Goal: Task Accomplishment & Management: Use online tool/utility

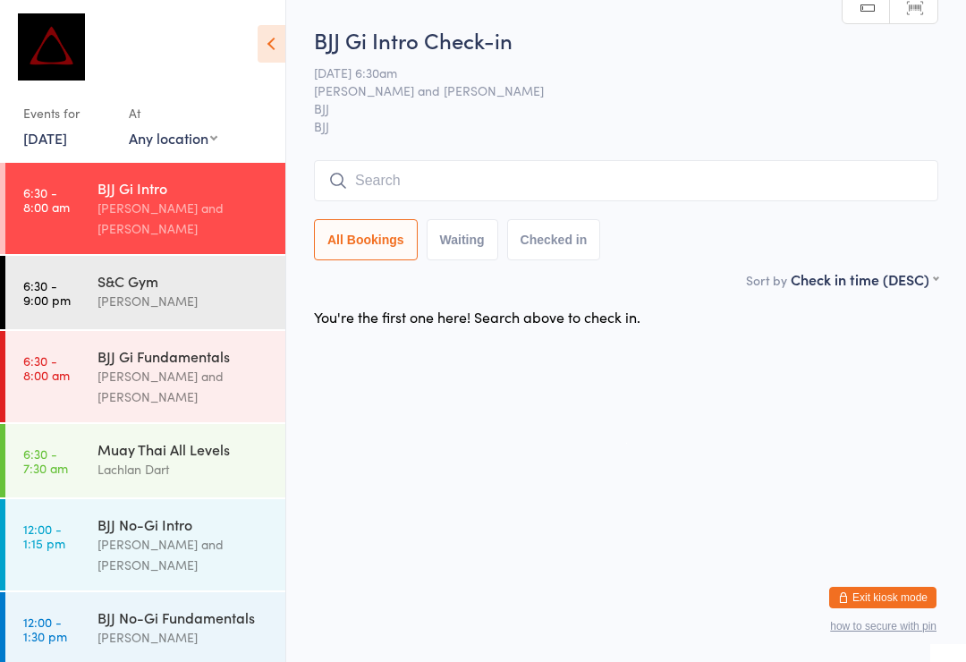
click at [236, 366] on div "[PERSON_NAME] and [PERSON_NAME]" at bounding box center [183, 386] width 173 height 41
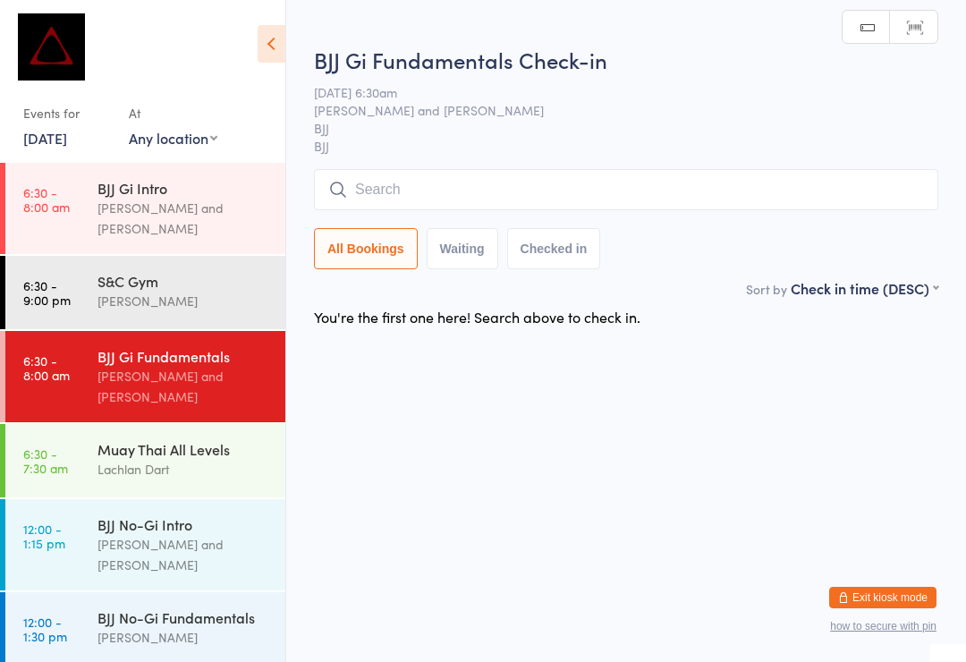
click at [525, 199] on input "search" at bounding box center [626, 189] width 624 height 41
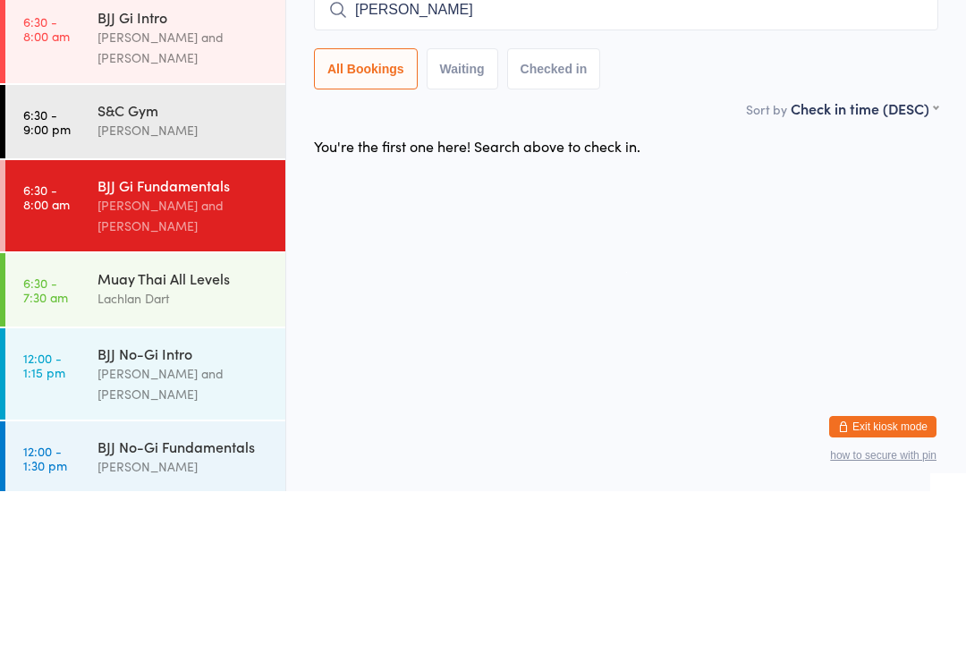
type input "[PERSON_NAME]"
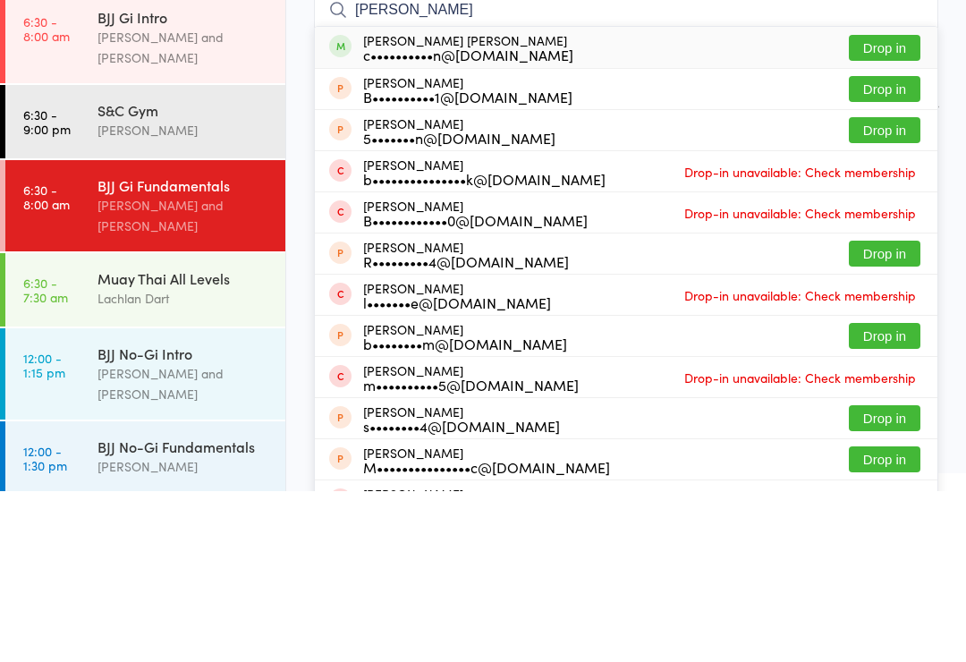
click at [895, 206] on button "Drop in" at bounding box center [885, 219] width 72 height 26
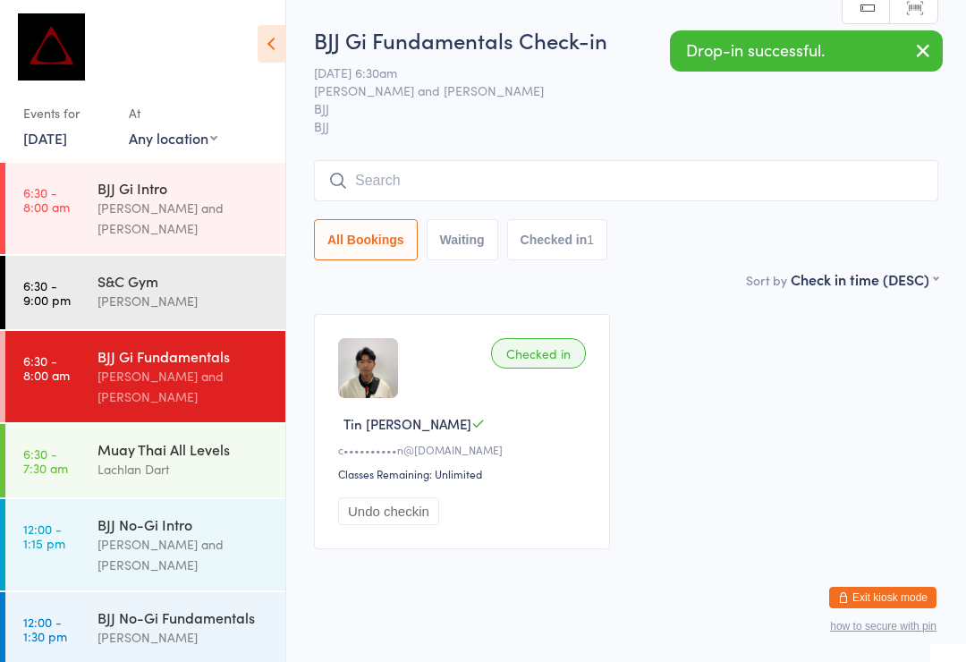
click at [543, 360] on div "Checked in" at bounding box center [538, 353] width 95 height 30
click at [402, 545] on div "Checked in Tin [PERSON_NAME] L c••••••••••n@[DOMAIN_NAME] Classes Remaining: Un…" at bounding box center [462, 431] width 296 height 235
click at [394, 525] on button "Undo checkin" at bounding box center [388, 511] width 101 height 28
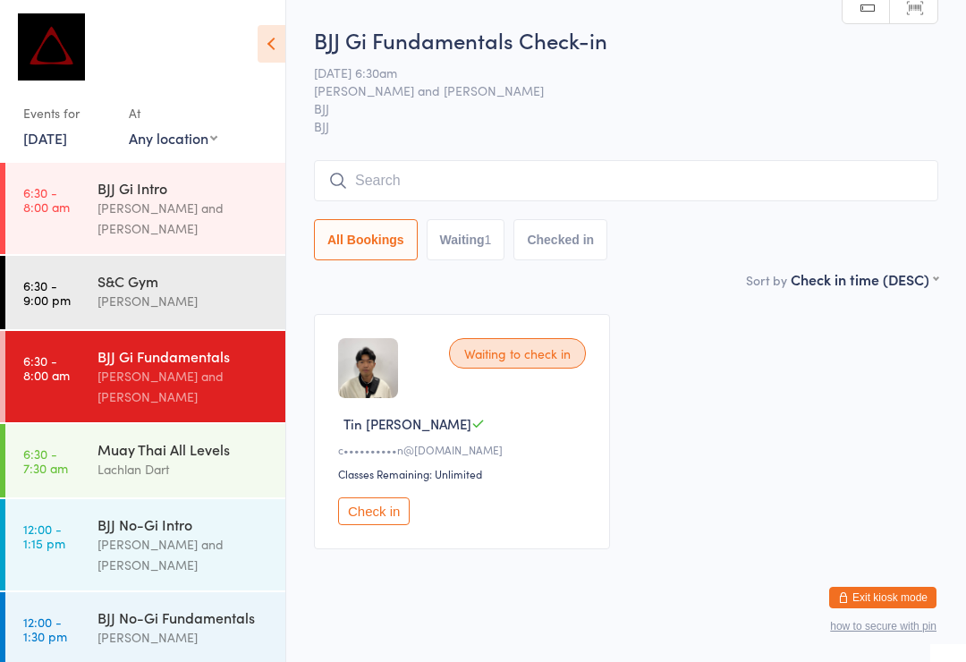
click at [235, 181] on div "BJJ Gi Intro" at bounding box center [183, 188] width 173 height 20
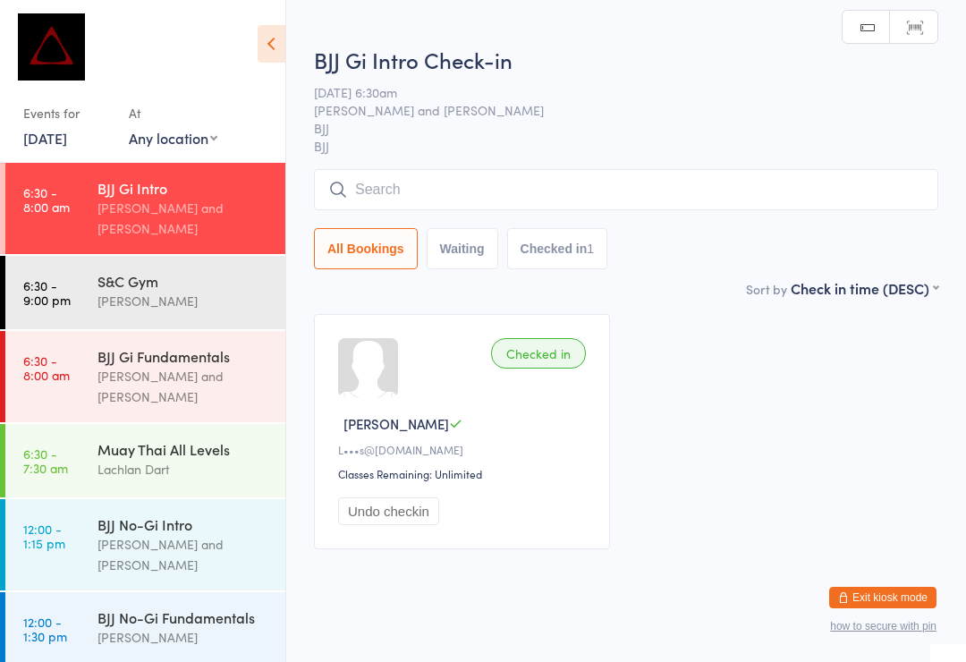
click at [243, 346] on div "BJJ Gi Fundamentals" at bounding box center [183, 356] width 173 height 20
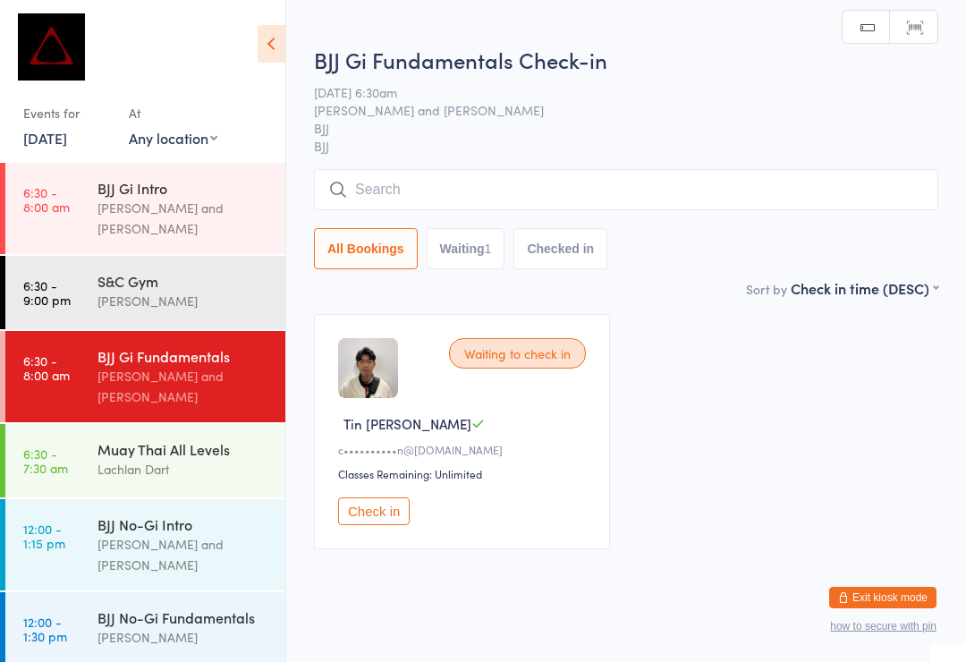
click at [224, 200] on div "[PERSON_NAME] and [PERSON_NAME]" at bounding box center [183, 218] width 173 height 41
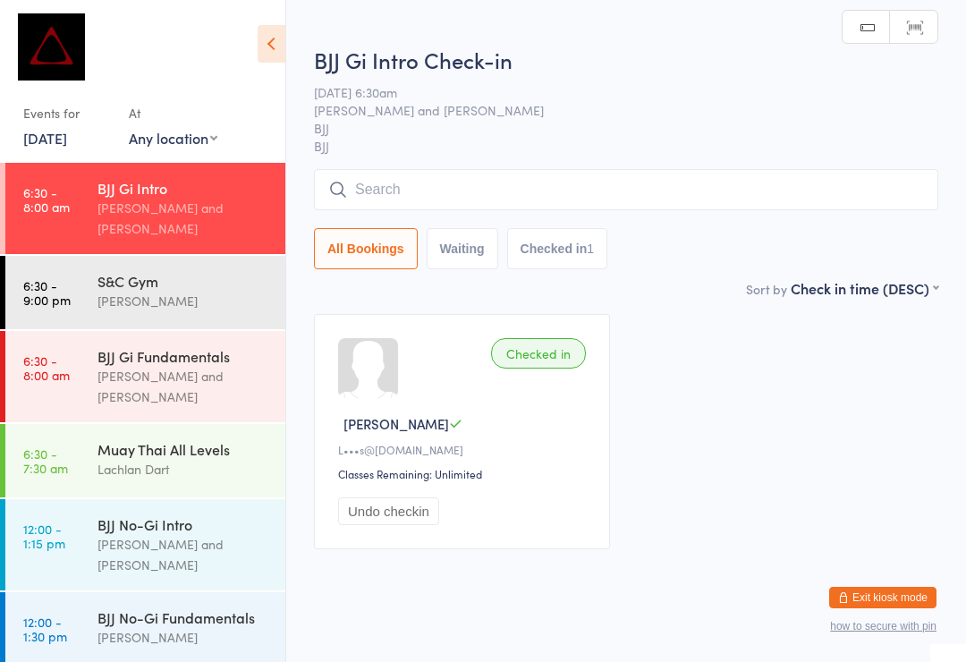
click at [537, 199] on input "search" at bounding box center [626, 189] width 624 height 41
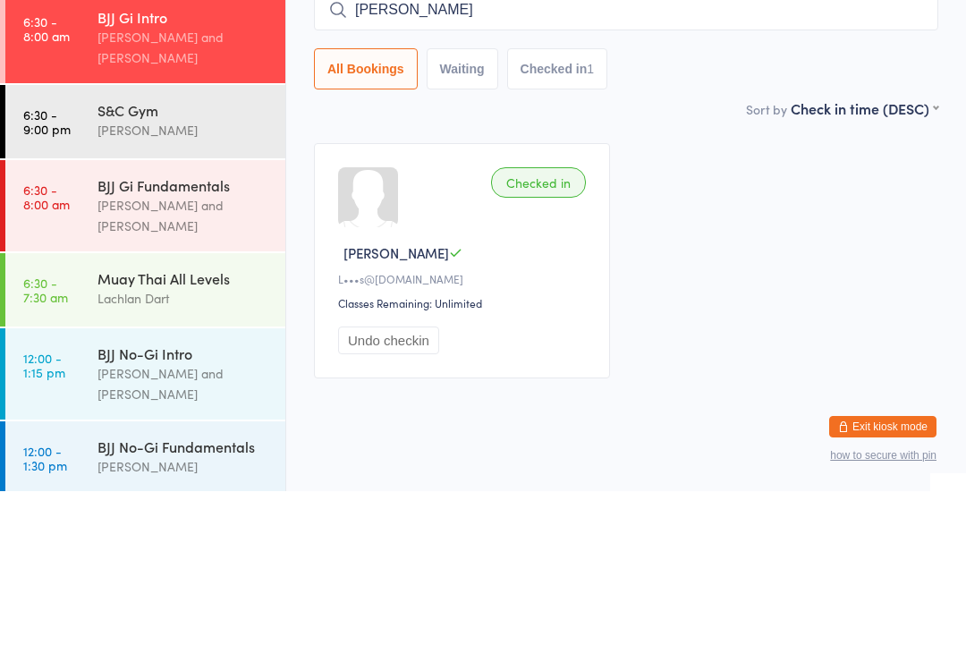
type input "[PERSON_NAME]"
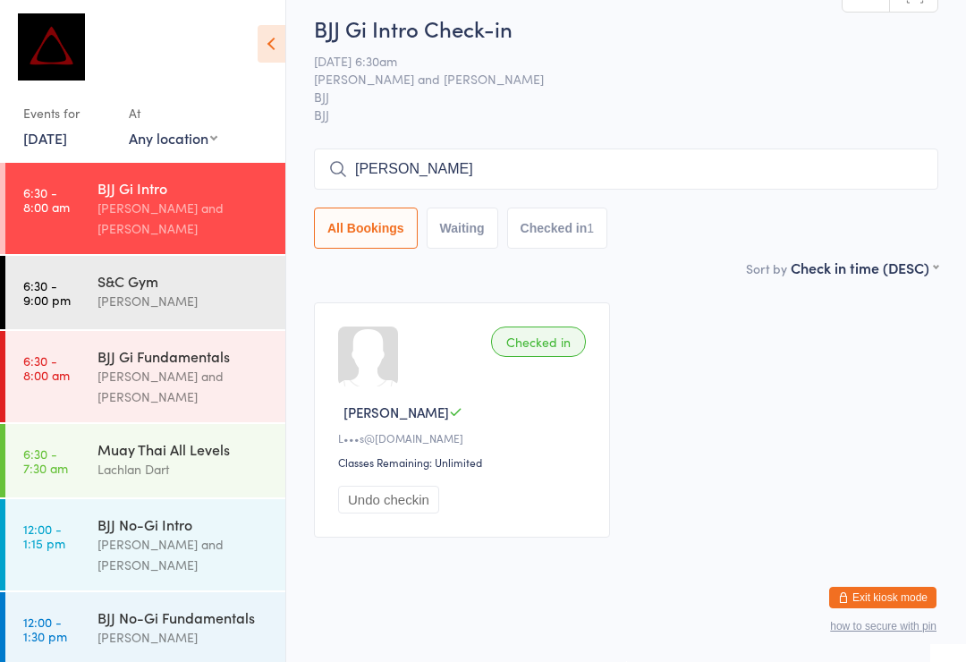
click at [702, 150] on input "[PERSON_NAME]" at bounding box center [626, 168] width 624 height 41
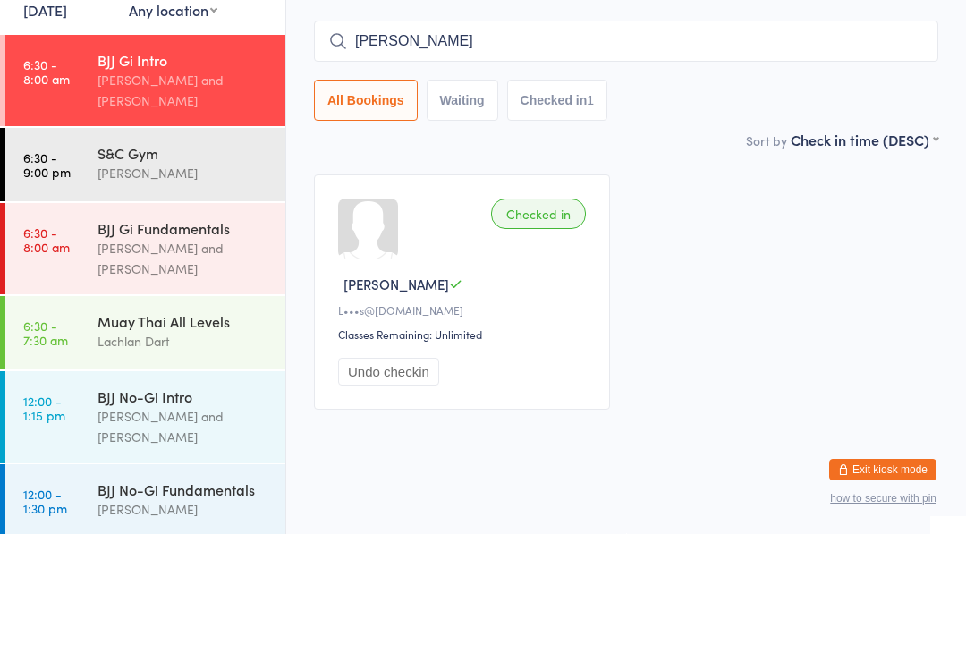
click at [226, 366] on div "[PERSON_NAME] and [PERSON_NAME]" at bounding box center [183, 386] width 173 height 41
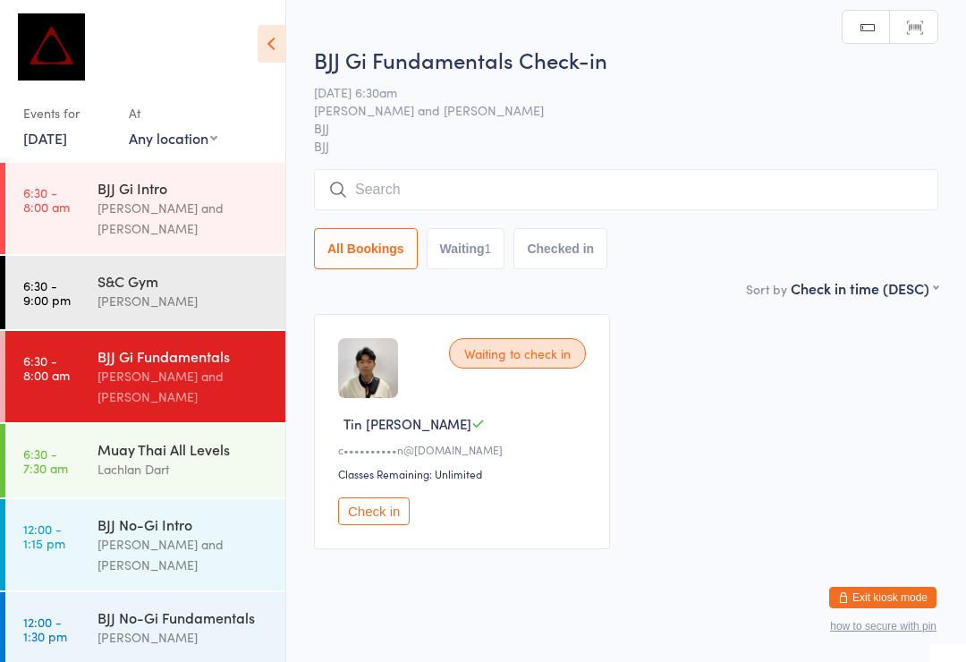
click at [544, 431] on div "Tin [PERSON_NAME]" at bounding box center [464, 423] width 253 height 19
click at [530, 444] on div "Waiting to check in Tin [PERSON_NAME] L c••••••••••n@[DOMAIN_NAME] Classes Rema…" at bounding box center [462, 431] width 296 height 235
click at [523, 433] on div "Tin [PERSON_NAME]" at bounding box center [464, 423] width 253 height 19
click at [376, 377] on img at bounding box center [368, 368] width 60 height 60
click at [461, 250] on button "Waiting 1" at bounding box center [466, 248] width 79 height 41
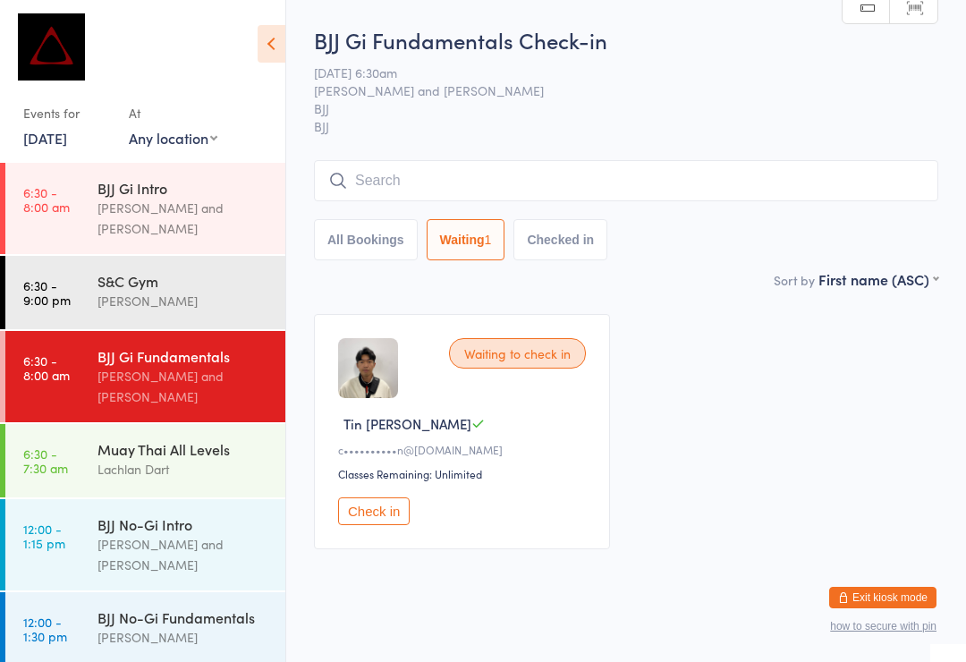
click at [372, 257] on button "All Bookings" at bounding box center [366, 239] width 104 height 41
select select "5"
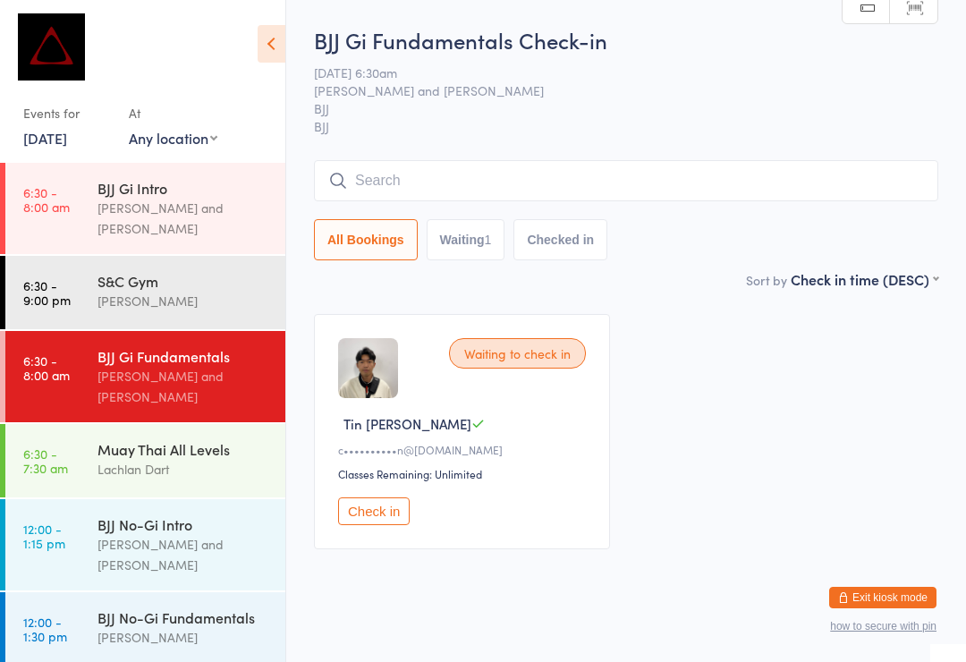
click at [220, 200] on div "[PERSON_NAME] and [PERSON_NAME]" at bounding box center [183, 218] width 173 height 41
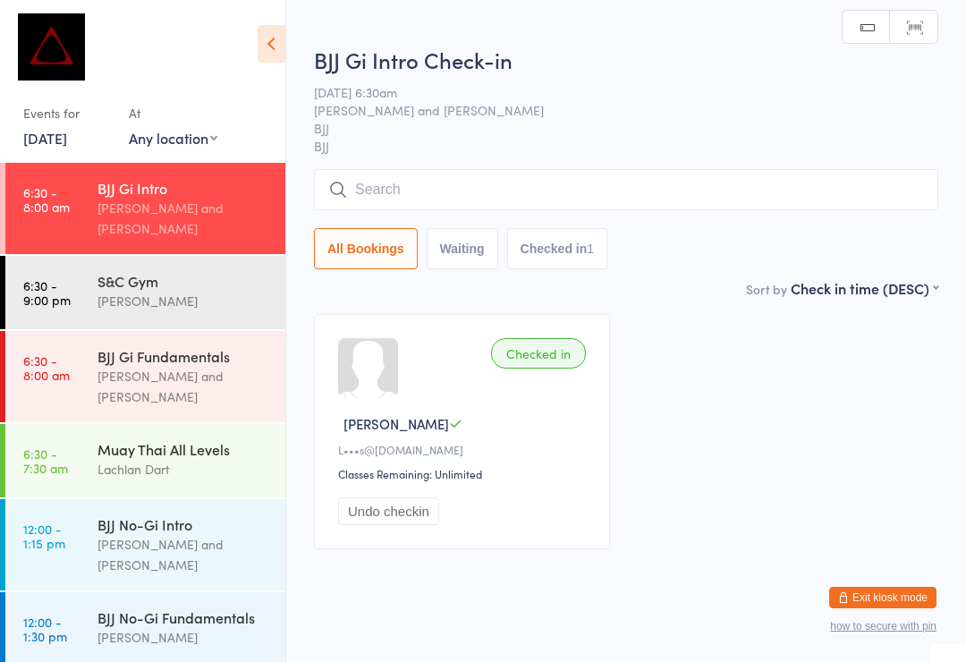
click at [487, 198] on input "search" at bounding box center [626, 189] width 624 height 41
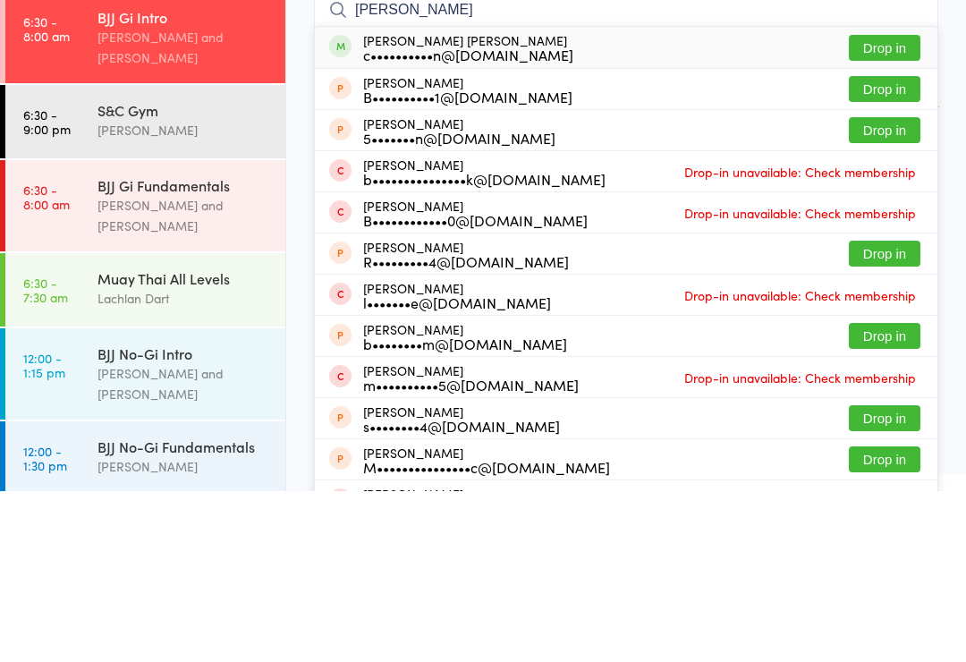
type input "[PERSON_NAME]"
click at [890, 206] on button "Drop in" at bounding box center [885, 219] width 72 height 26
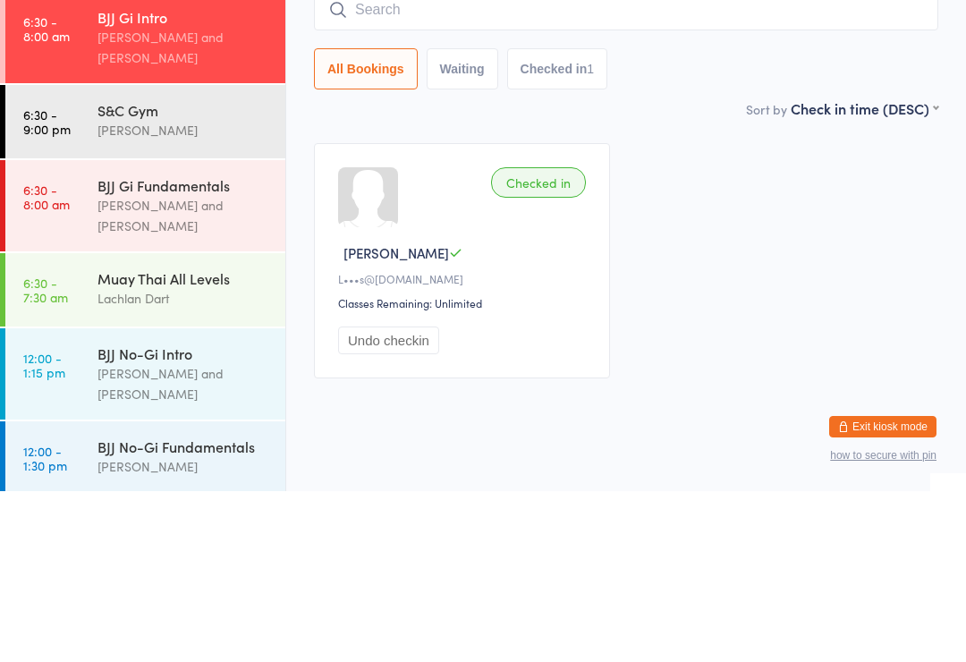
scroll to position [34, 0]
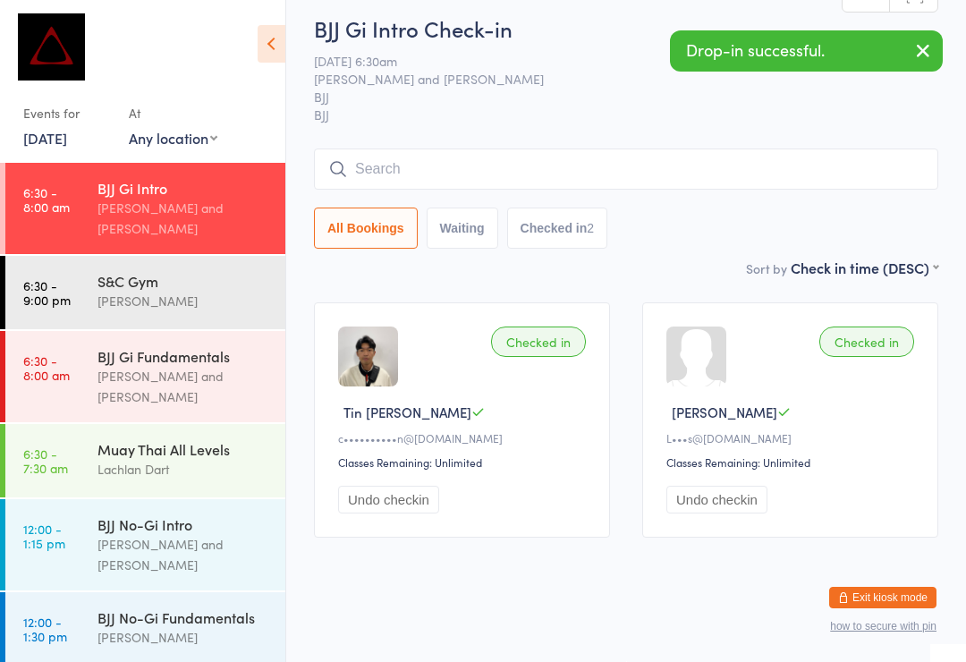
click at [206, 366] on div "[PERSON_NAME] and [PERSON_NAME]" at bounding box center [183, 386] width 173 height 41
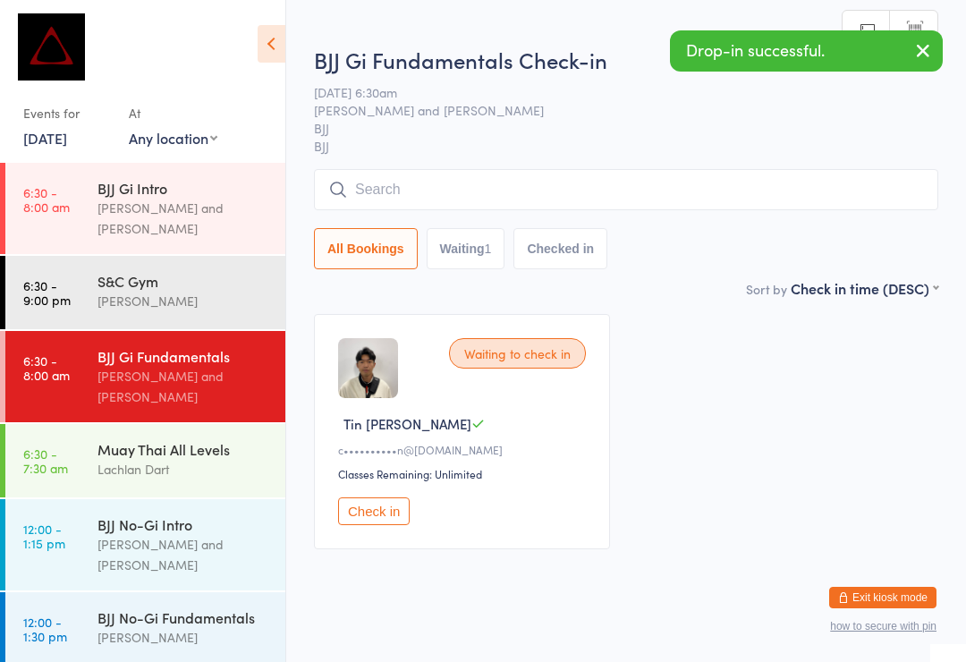
click at [163, 209] on div "[PERSON_NAME] and [PERSON_NAME]" at bounding box center [183, 218] width 173 height 41
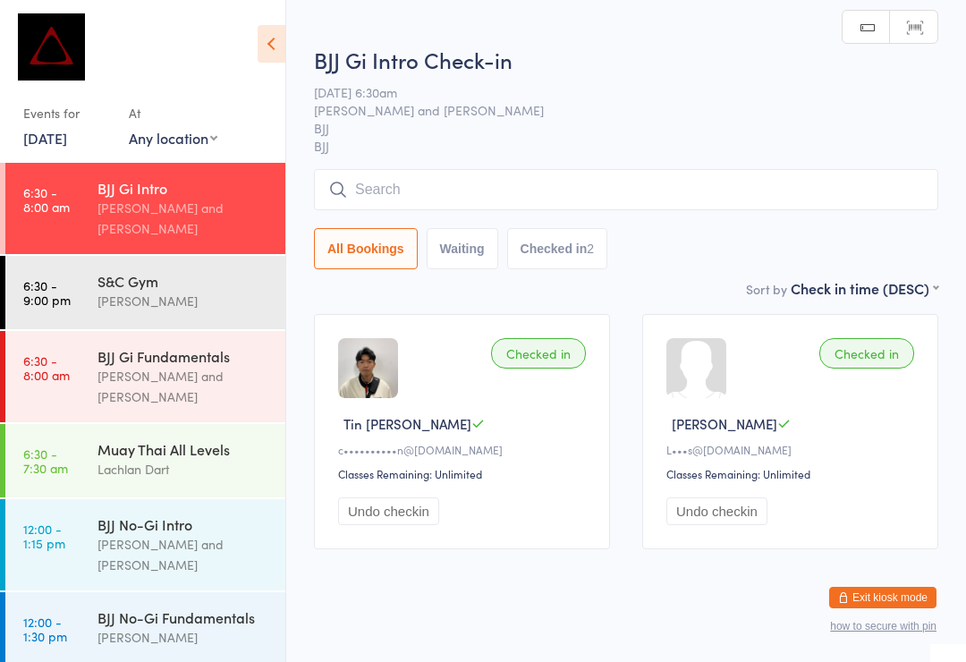
click at [214, 346] on div "BJJ Gi Fundamentals" at bounding box center [183, 356] width 173 height 20
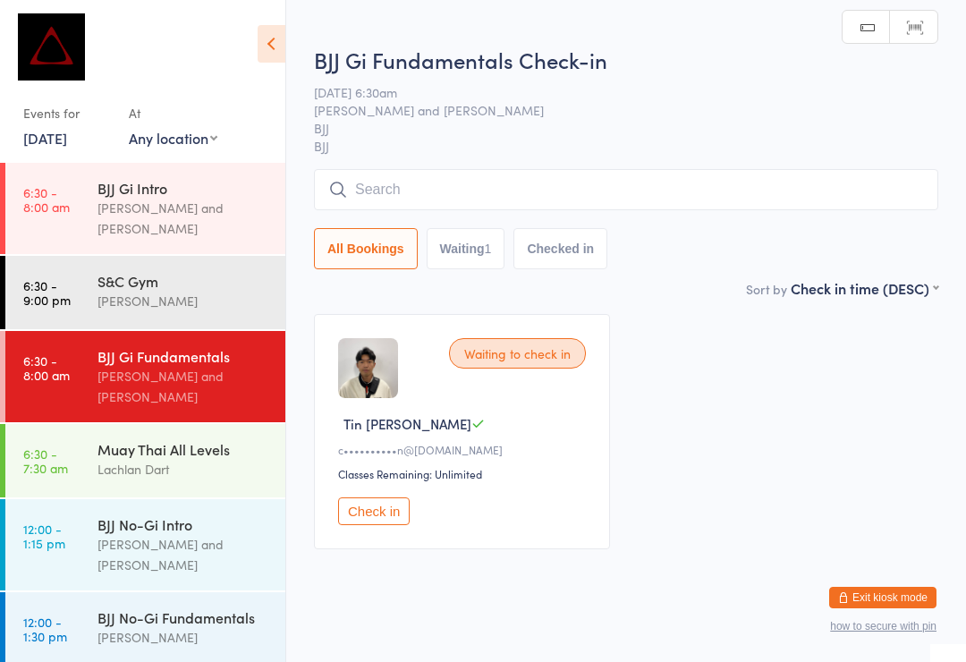
click at [198, 222] on div "BJJ Gi Intro [PERSON_NAME] and [PERSON_NAME]" at bounding box center [191, 208] width 188 height 91
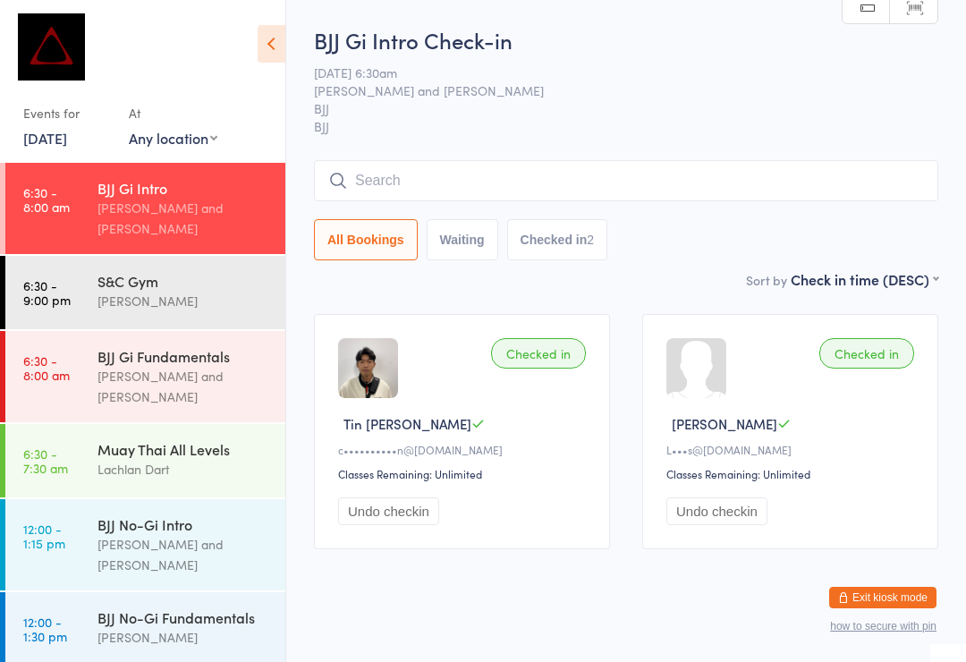
click at [216, 378] on div "BJJ Gi Fundamentals [PERSON_NAME] and [PERSON_NAME]" at bounding box center [191, 376] width 188 height 91
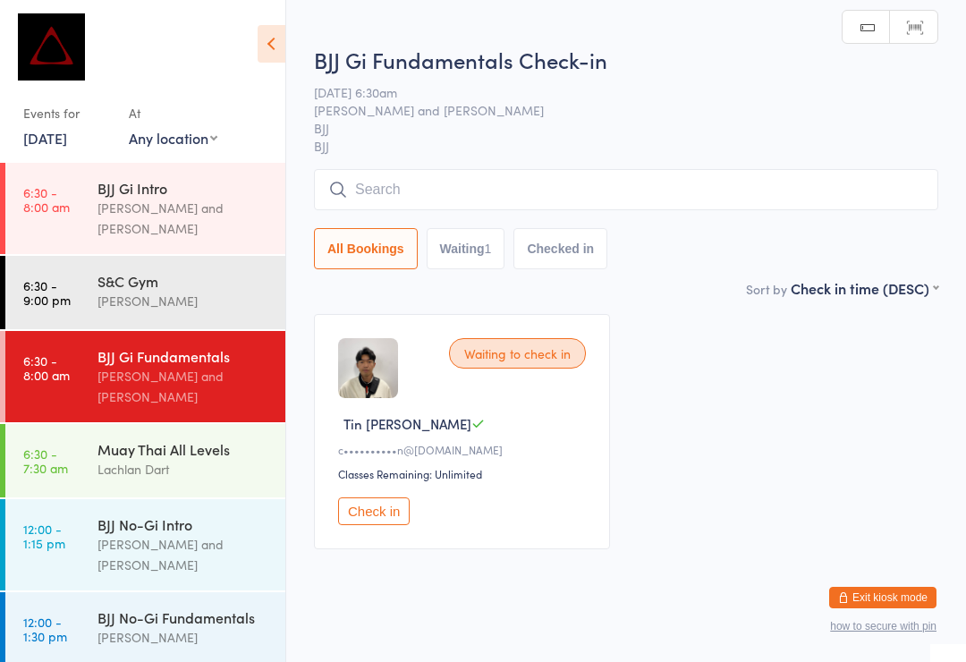
click at [191, 227] on div "BJJ Gi Intro [PERSON_NAME] and [PERSON_NAME]" at bounding box center [191, 208] width 188 height 91
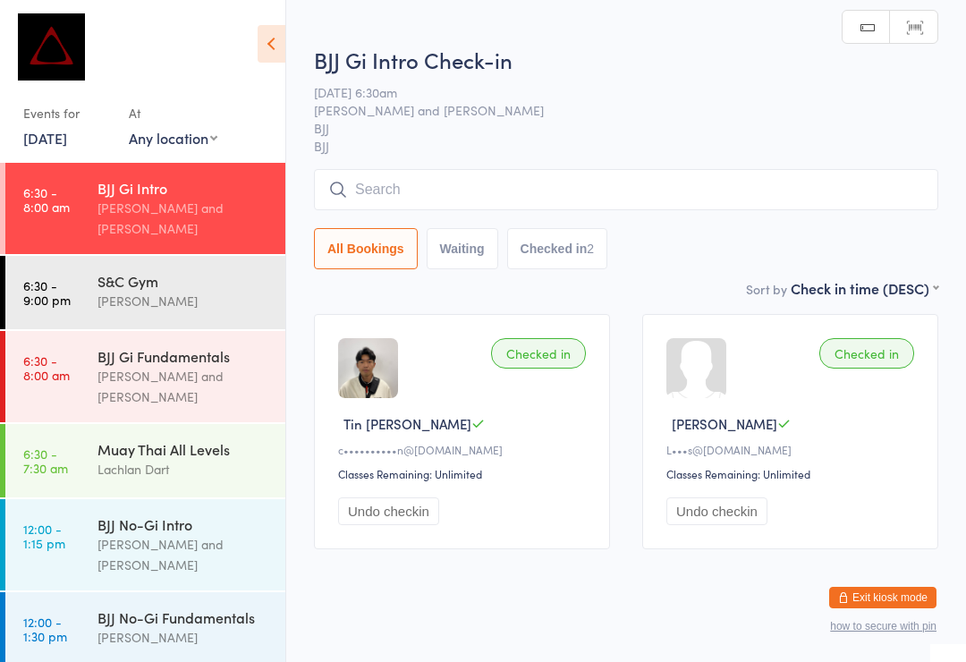
click at [182, 371] on div "BJJ Gi Fundamentals [PERSON_NAME] and [PERSON_NAME]" at bounding box center [191, 376] width 188 height 91
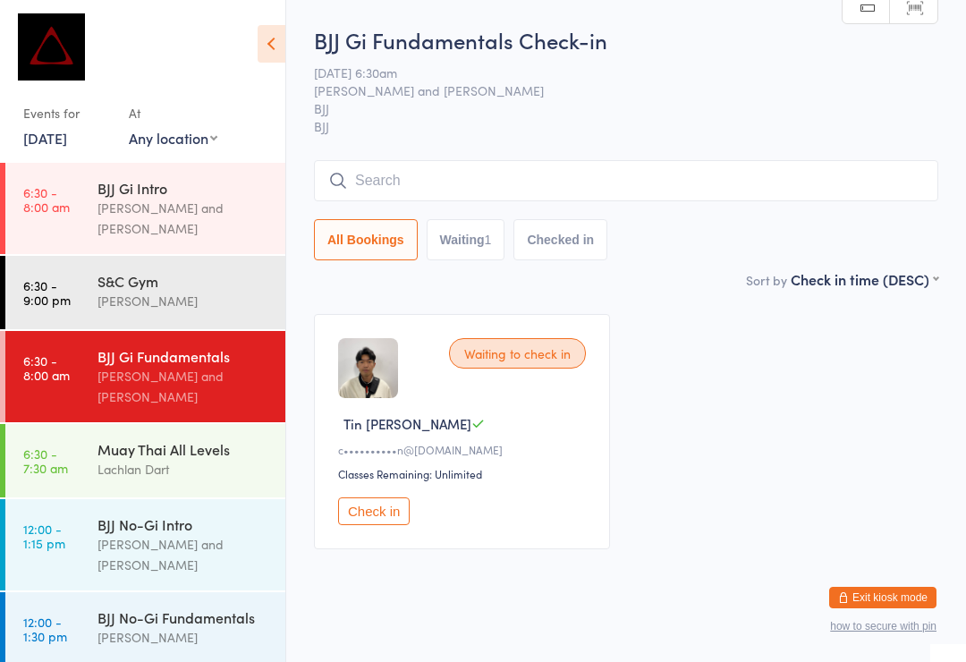
click at [115, 439] on div "Muay Thai All Levels" at bounding box center [183, 449] width 173 height 20
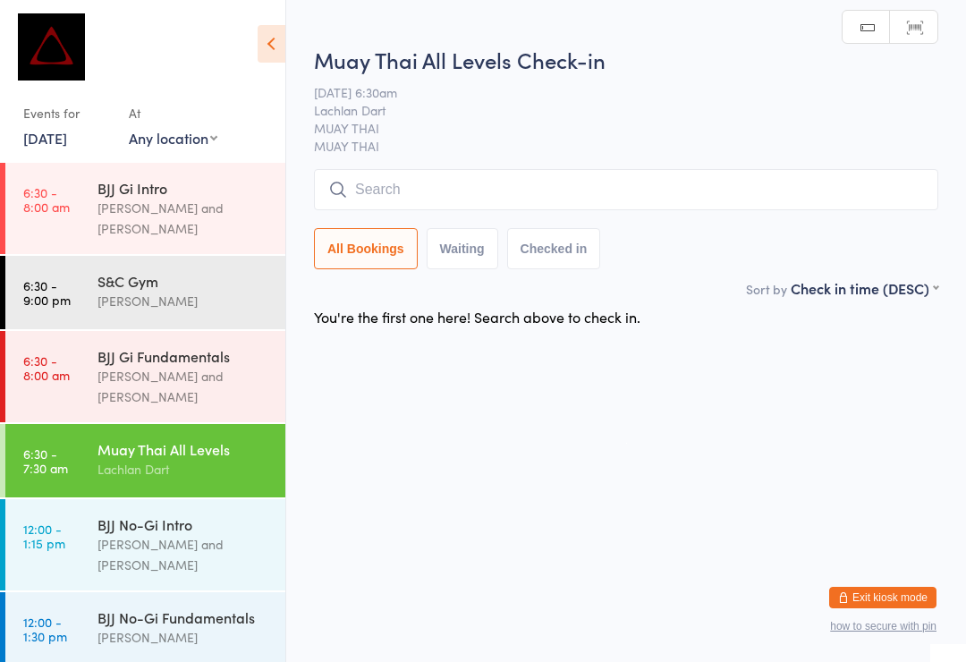
click at [475, 208] on input "search" at bounding box center [626, 189] width 624 height 41
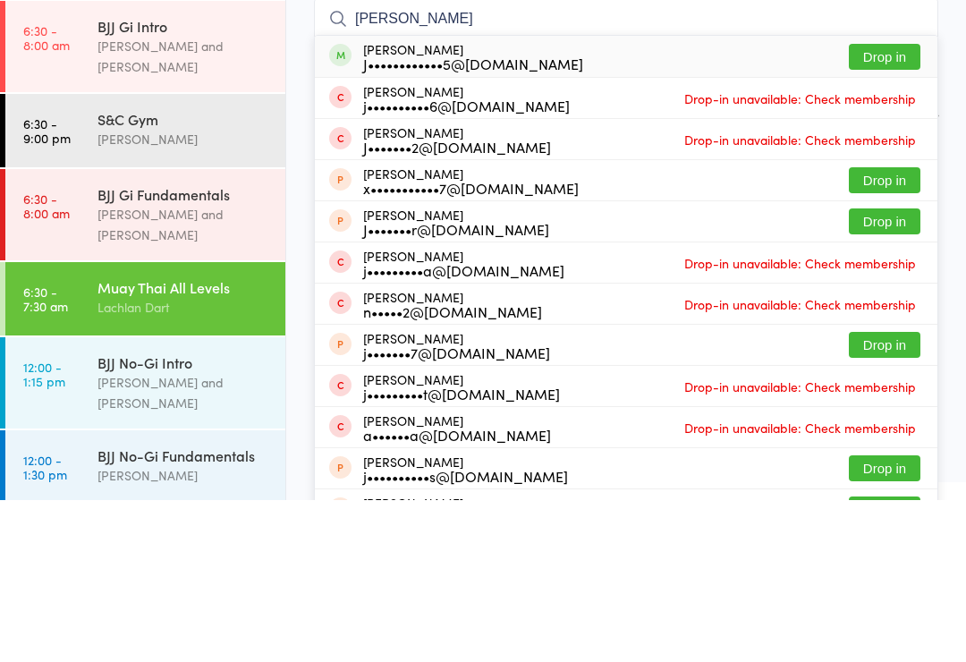
type input "[PERSON_NAME]"
click at [868, 206] on button "Drop in" at bounding box center [885, 219] width 72 height 26
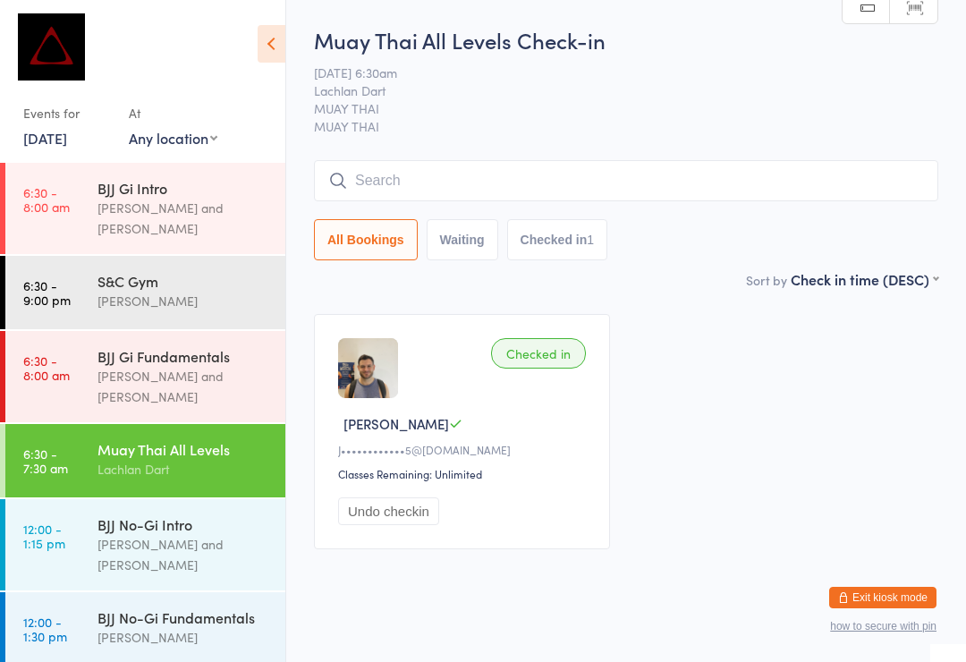
click at [411, 185] on input "search" at bounding box center [626, 180] width 624 height 41
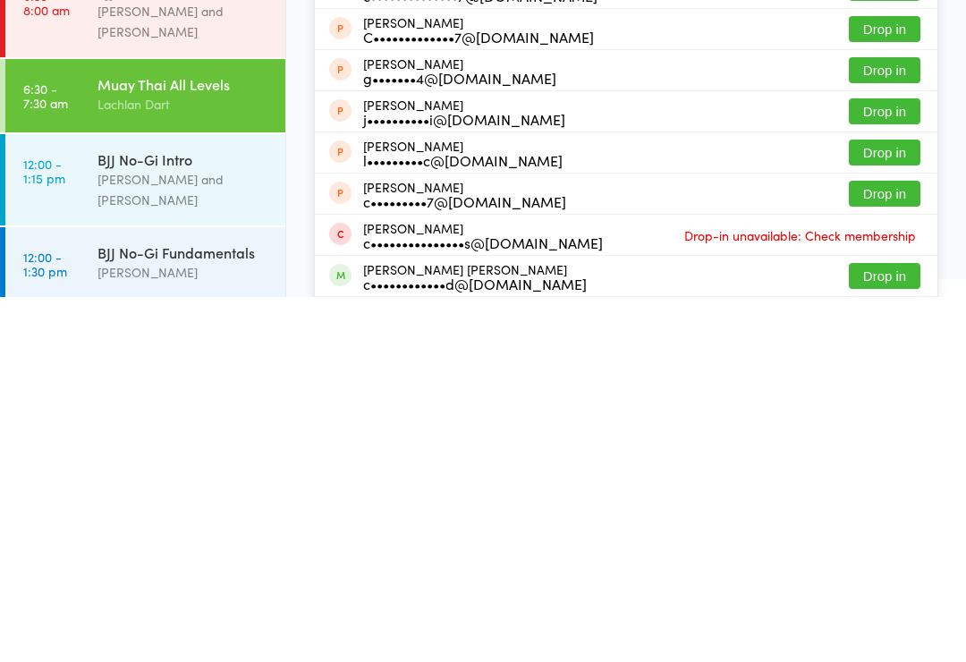
scroll to position [156, 0]
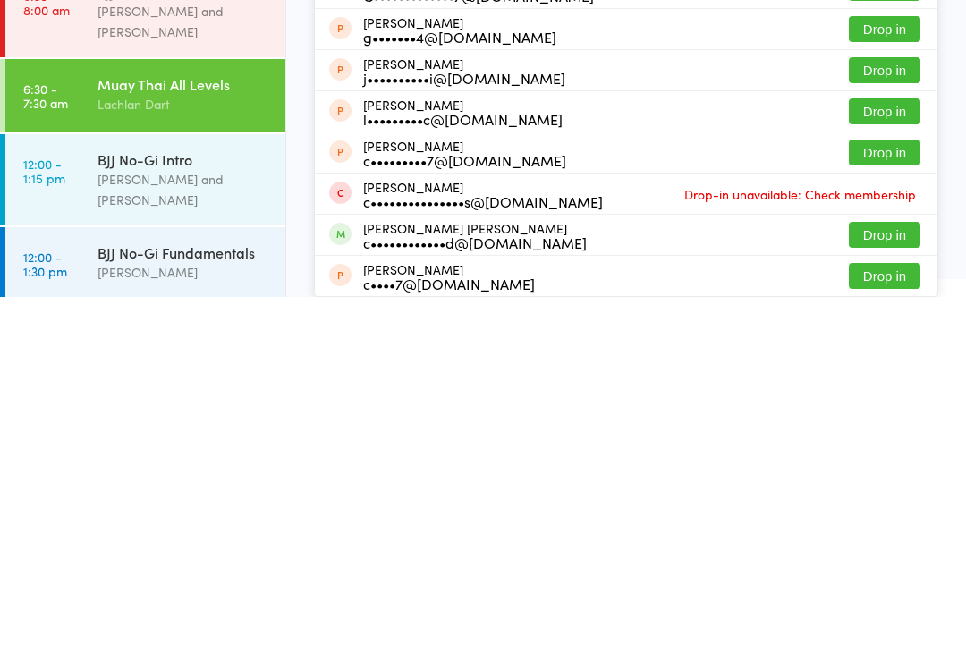
type input "[PERSON_NAME]"
click at [877, 587] on button "Drop in" at bounding box center [885, 600] width 72 height 26
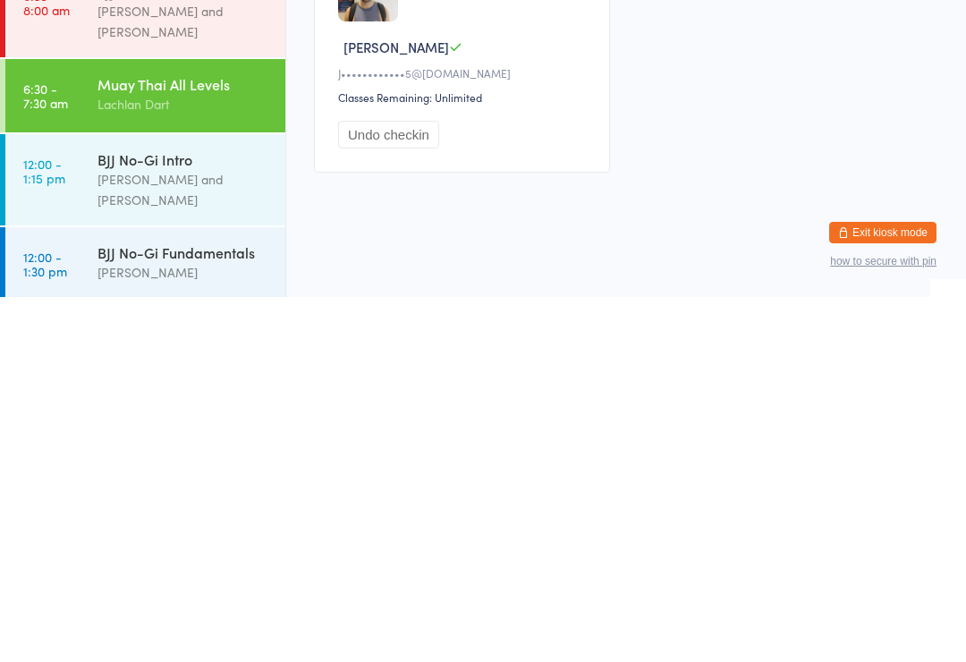
scroll to position [34, 0]
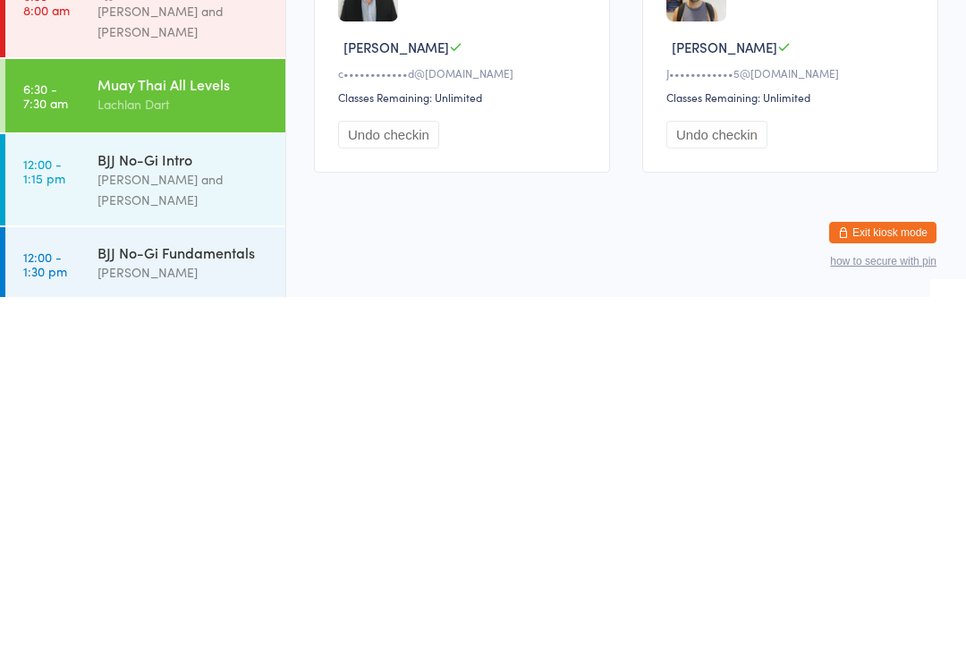
click at [207, 627] on div "[PERSON_NAME]" at bounding box center [183, 637] width 173 height 21
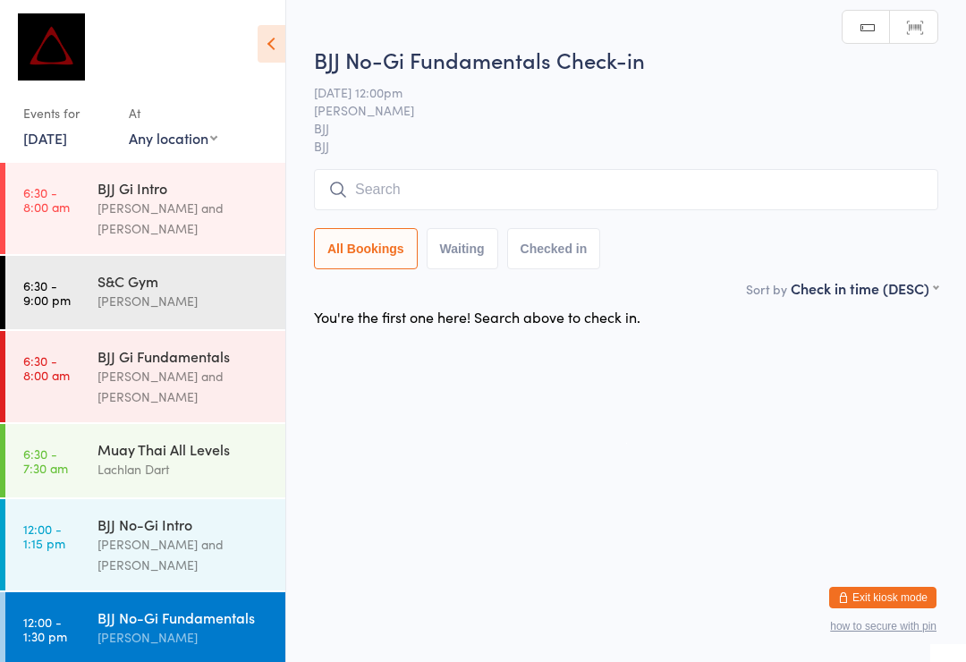
click at [406, 179] on input "search" at bounding box center [626, 189] width 624 height 41
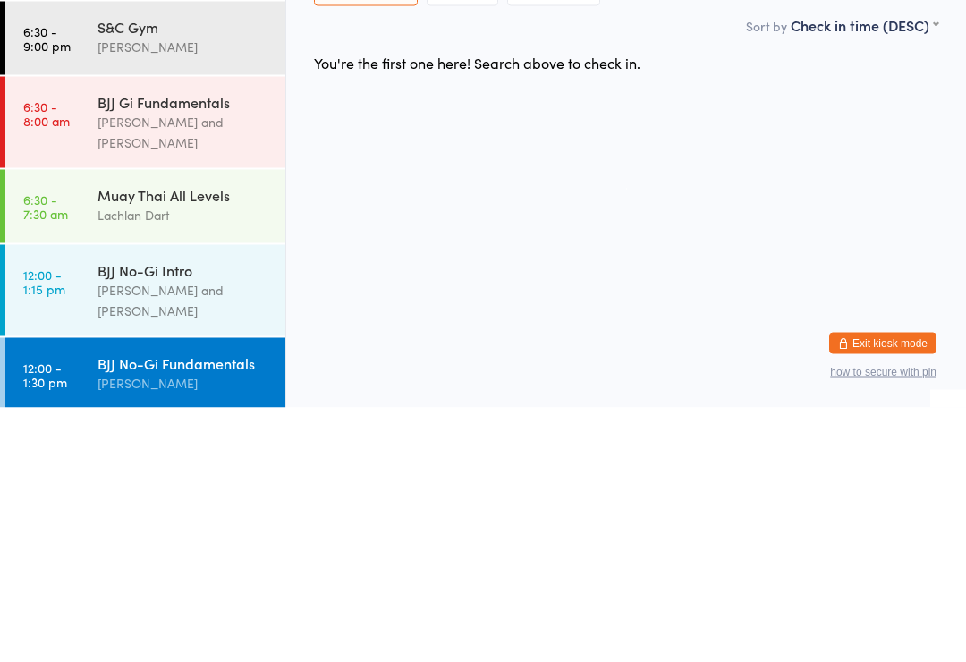
click at [203, 346] on div "BJJ Gi Fundamentals" at bounding box center [183, 356] width 173 height 20
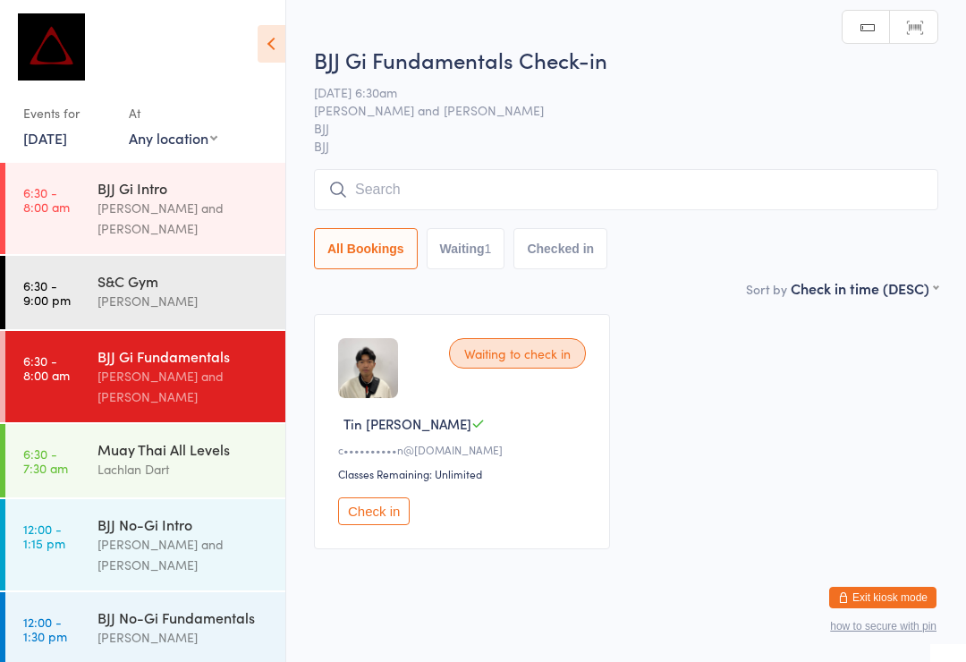
click at [512, 191] on input "search" at bounding box center [626, 189] width 624 height 41
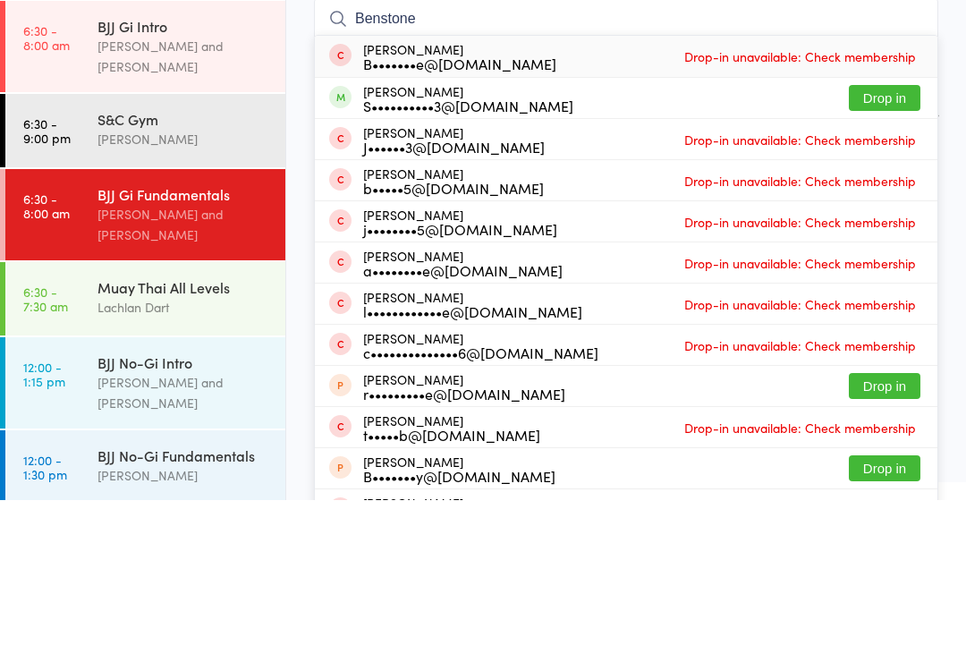
type input "Benstone"
click at [897, 247] on button "Drop in" at bounding box center [885, 260] width 72 height 26
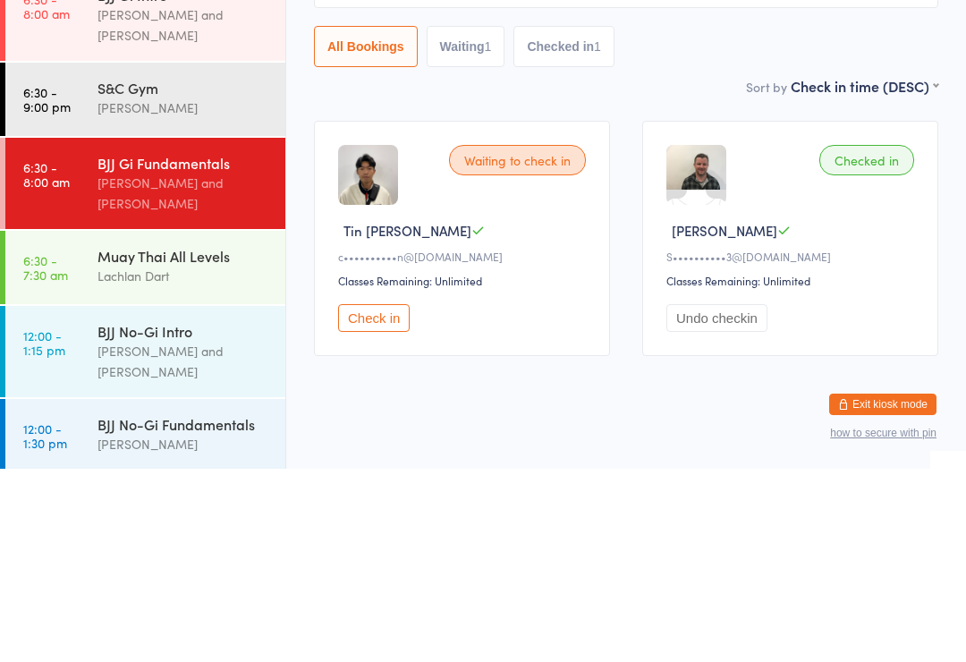
click at [186, 424] on div "Muay Thai All Levels Lachlan Dart" at bounding box center [191, 459] width 188 height 71
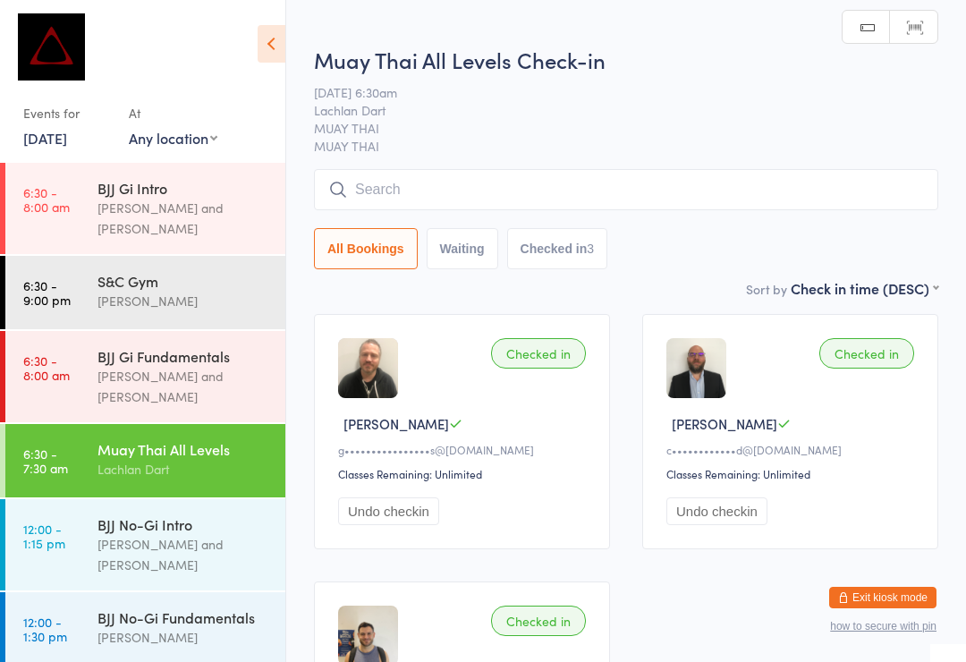
click at [510, 196] on input "search" at bounding box center [626, 189] width 624 height 41
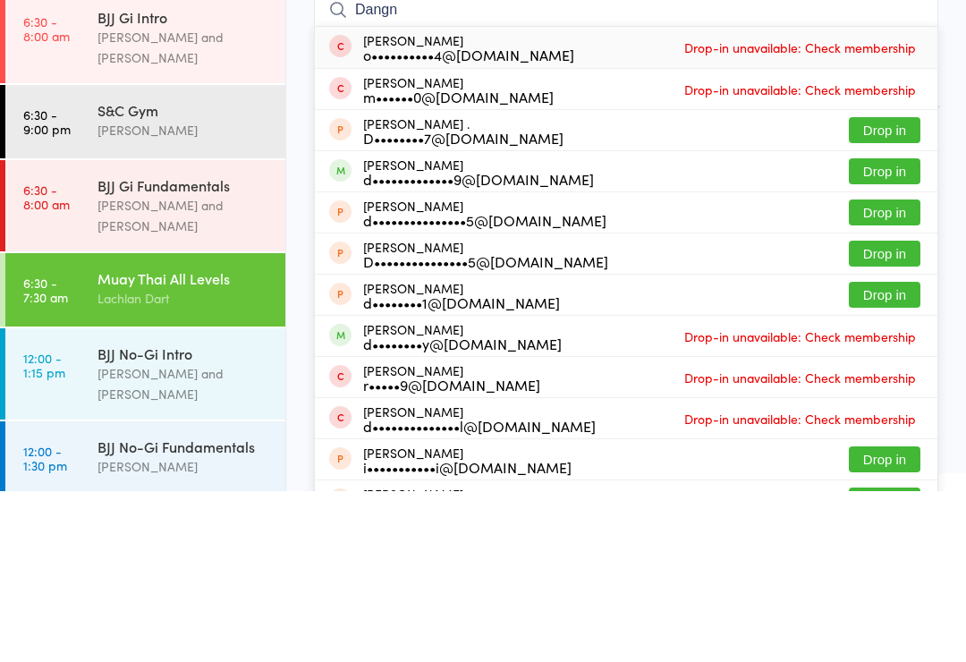
type input "Dangn"
click at [881, 329] on button "Drop in" at bounding box center [885, 342] width 72 height 26
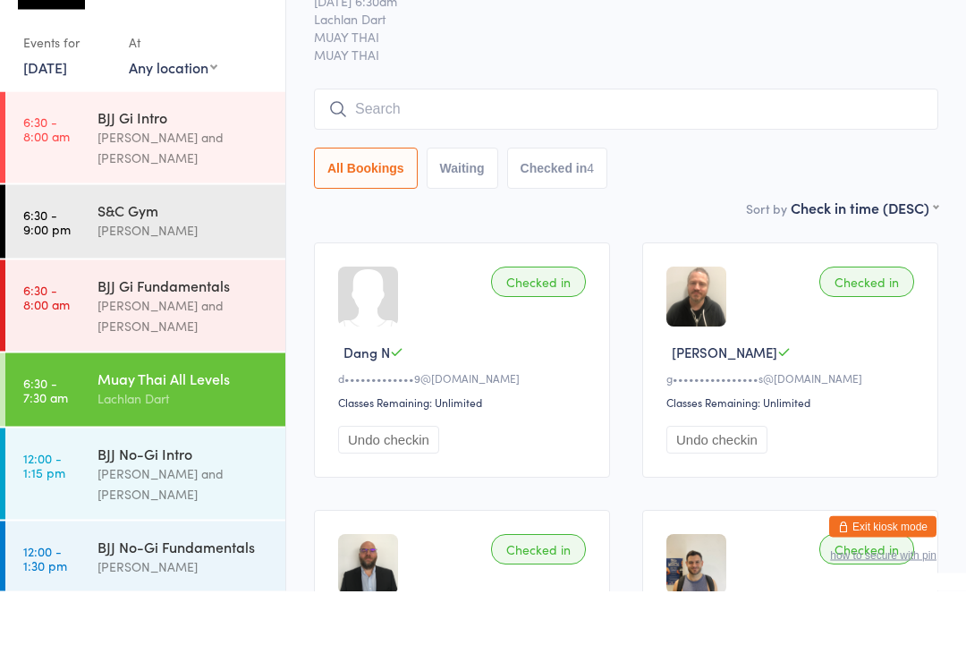
scroll to position [34, 0]
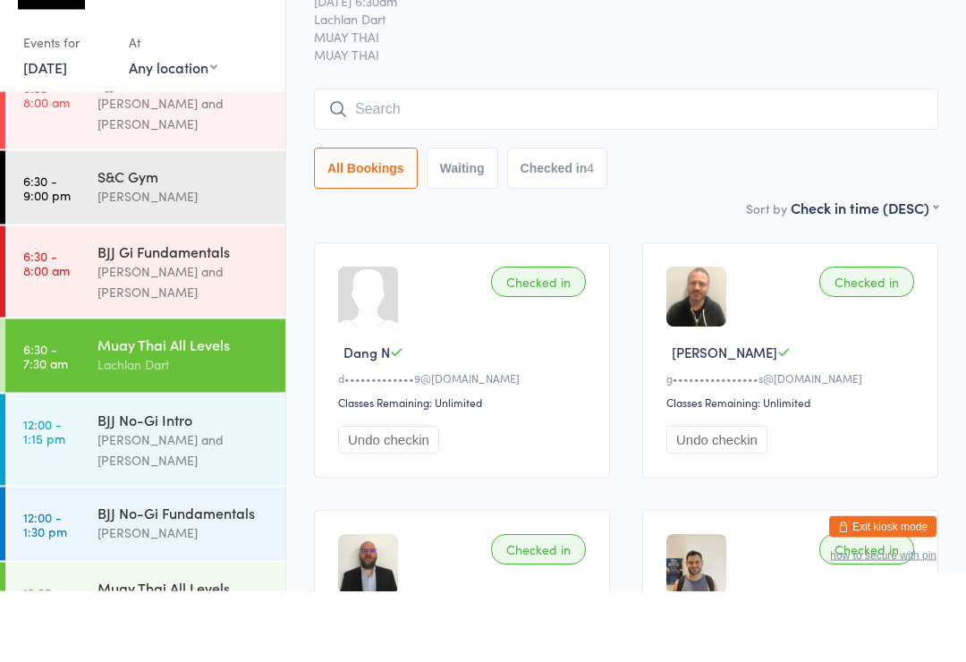
click at [217, 332] on div "[PERSON_NAME] and [PERSON_NAME]" at bounding box center [183, 352] width 173 height 41
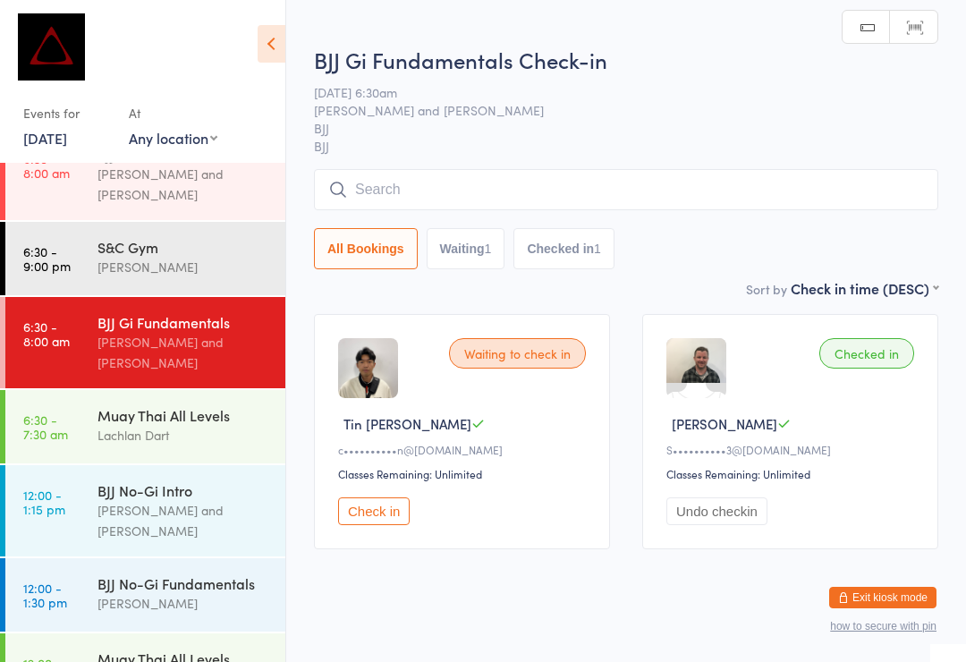
click at [614, 203] on input "search" at bounding box center [626, 189] width 624 height 41
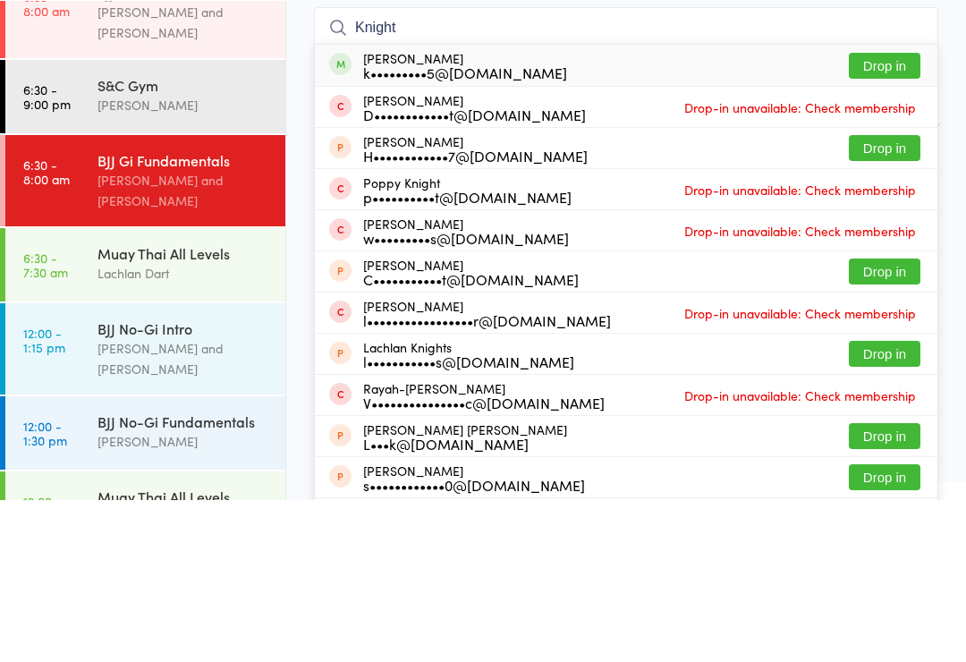
type input "Knight"
click at [894, 215] on button "Drop in" at bounding box center [885, 228] width 72 height 26
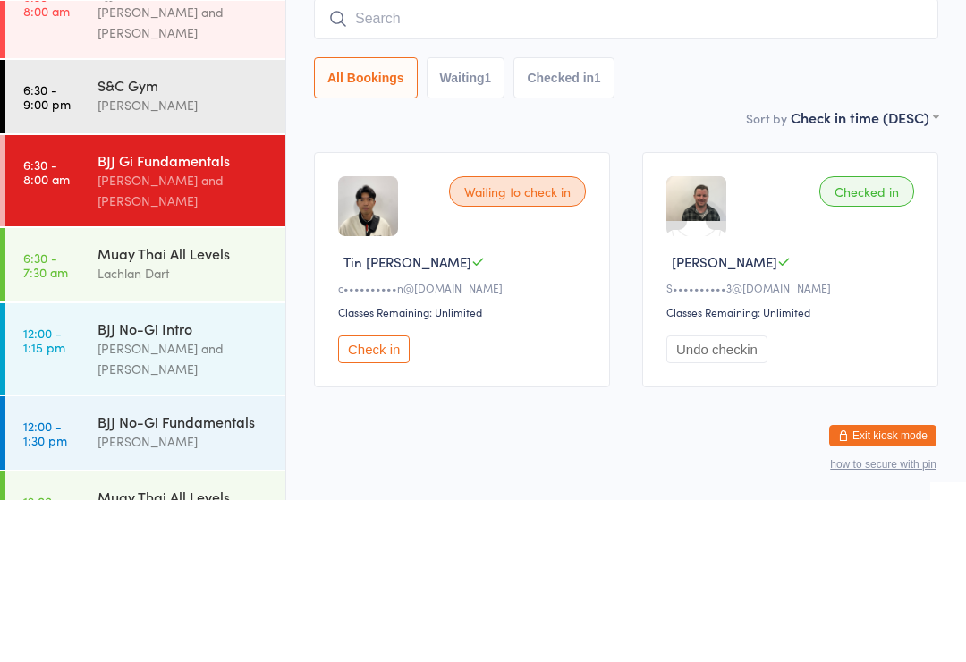
scroll to position [34, 0]
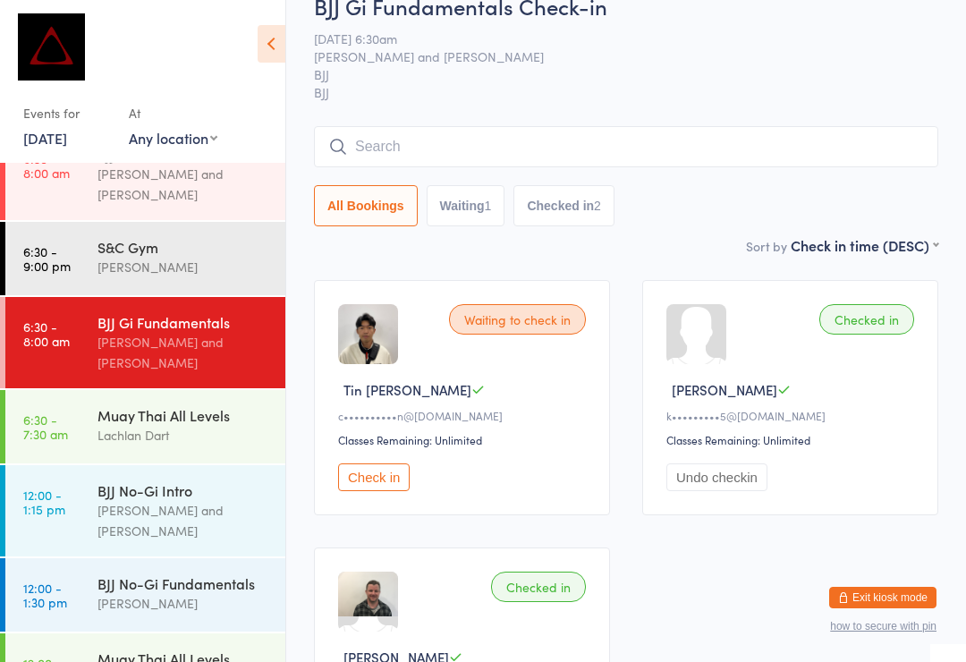
click at [453, 155] on input "search" at bounding box center [626, 146] width 624 height 41
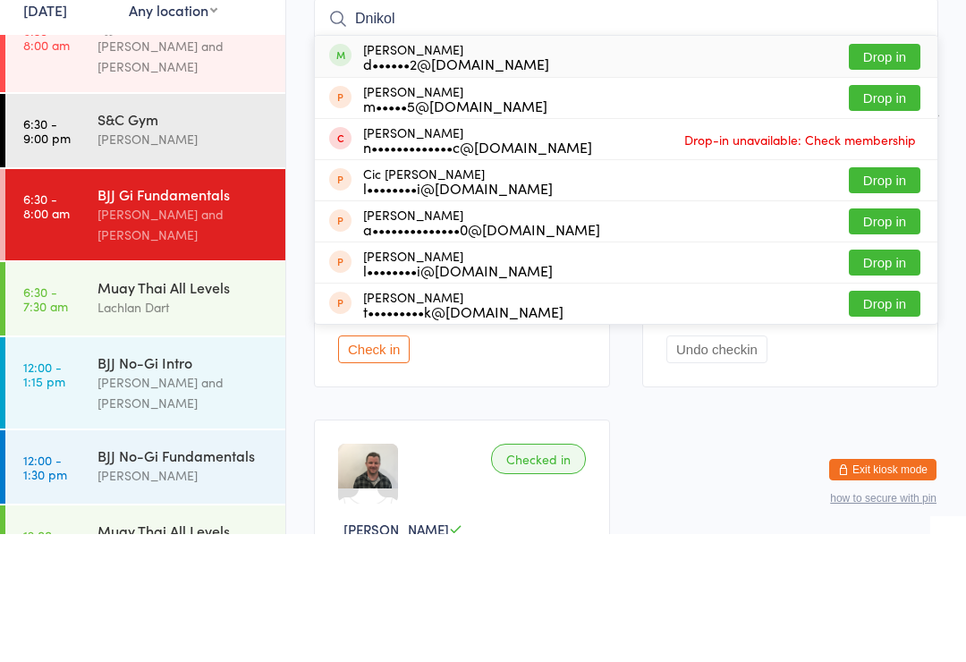
type input "Dnikol"
click at [894, 172] on button "Drop in" at bounding box center [885, 185] width 72 height 26
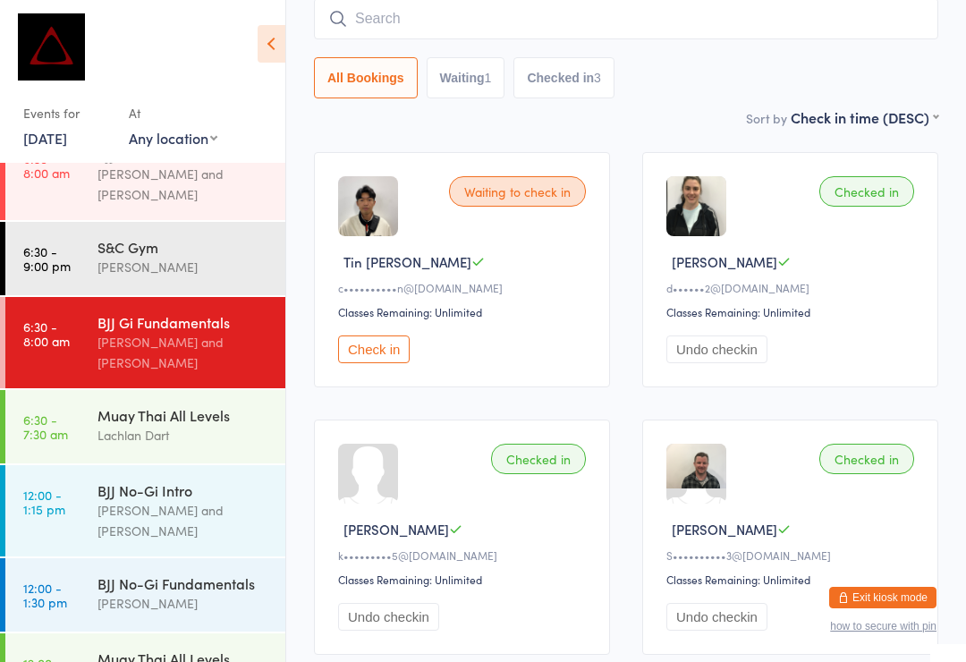
click at [146, 425] on div "Lachlan Dart" at bounding box center [183, 435] width 173 height 21
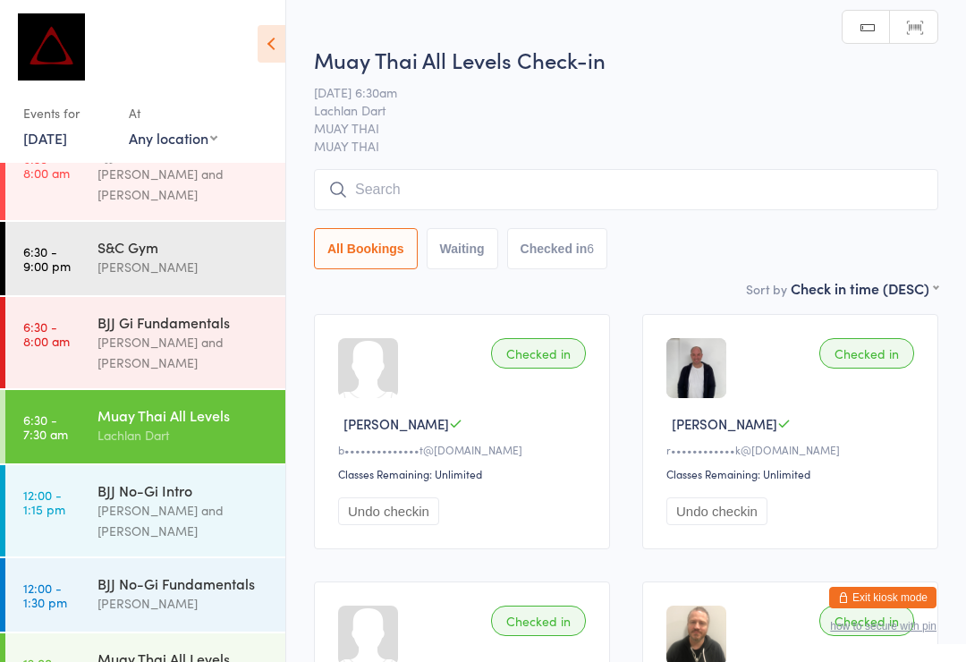
click at [419, 190] on input "search" at bounding box center [626, 189] width 624 height 41
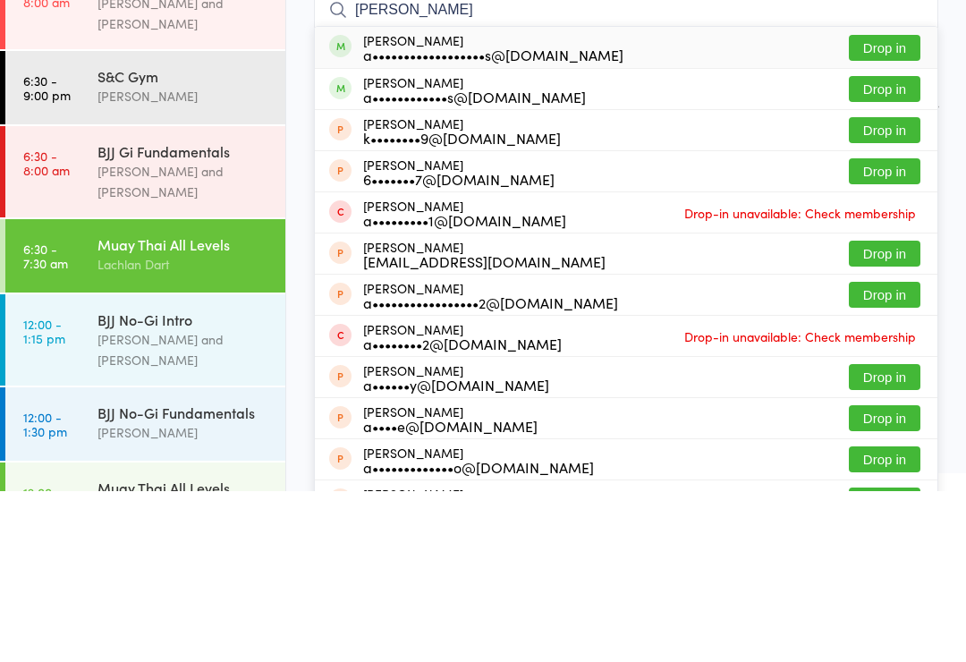
type input "[PERSON_NAME]"
click at [869, 206] on button "Drop in" at bounding box center [885, 219] width 72 height 26
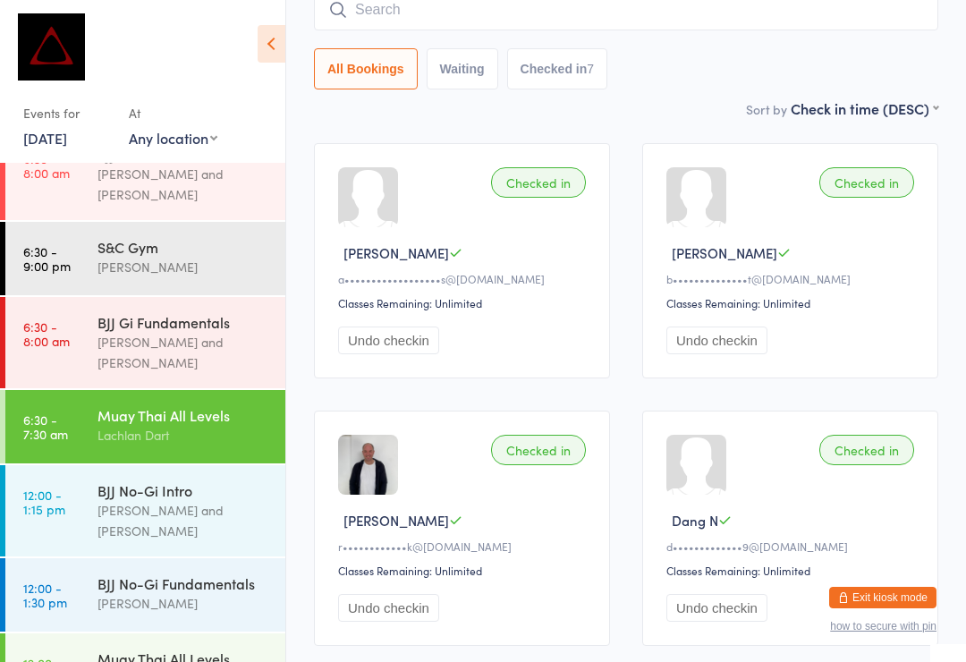
click at [182, 405] on div "Muay Thai All Levels" at bounding box center [183, 415] width 173 height 20
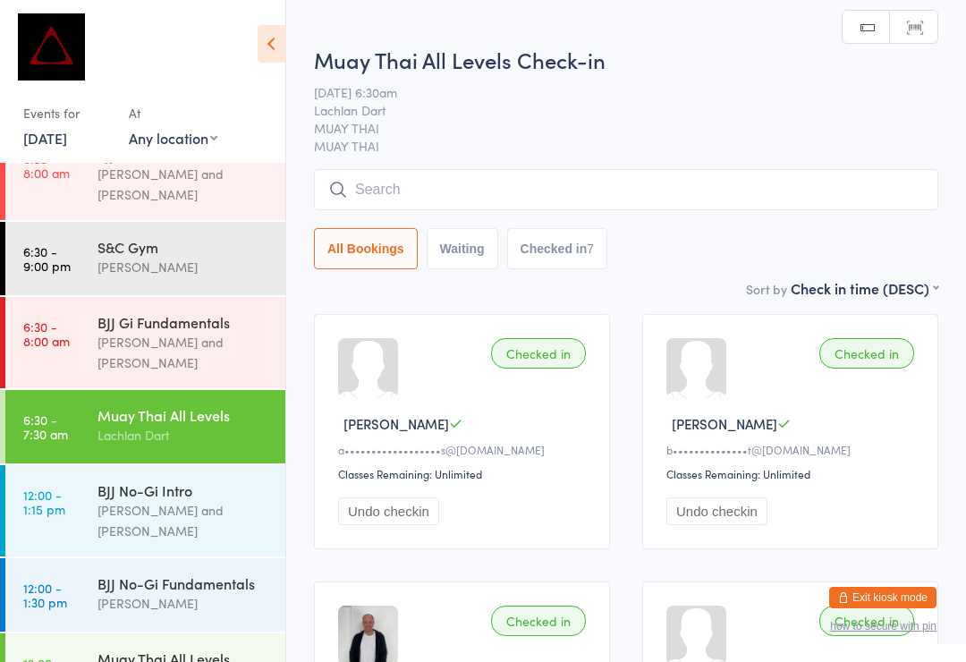
click at [483, 191] on input "search" at bounding box center [626, 189] width 624 height 41
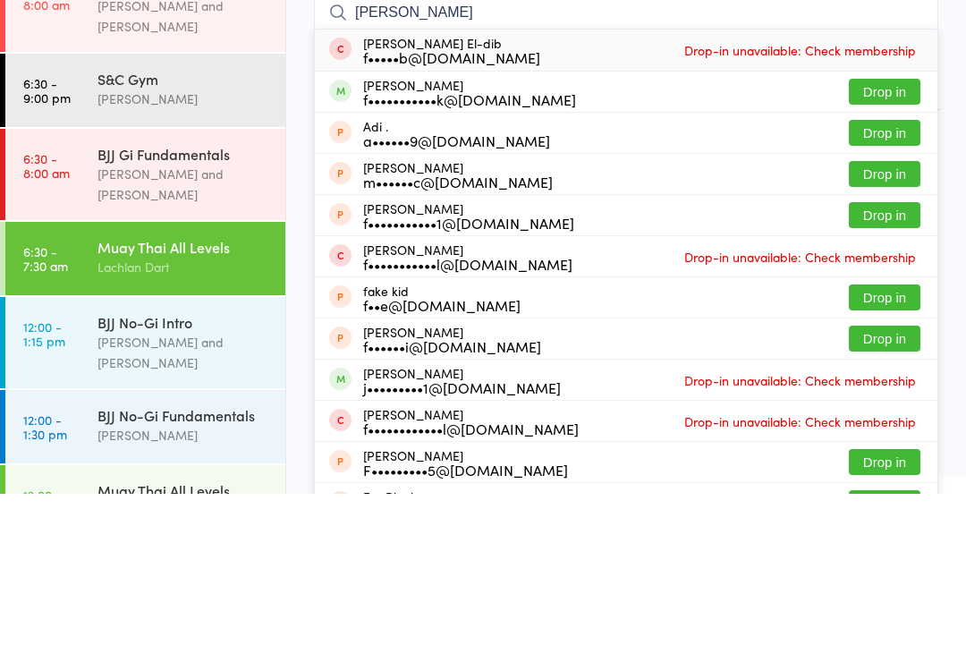
type input "[PERSON_NAME]"
click at [895, 247] on button "Drop in" at bounding box center [885, 260] width 72 height 26
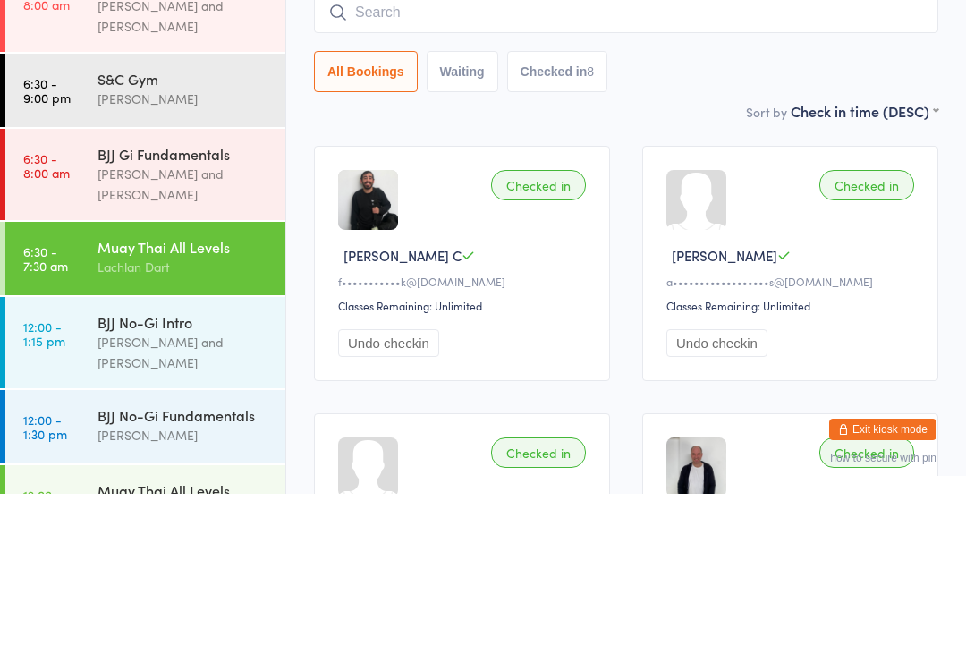
click at [135, 312] on div "BJJ Gi Fundamentals" at bounding box center [183, 322] width 173 height 20
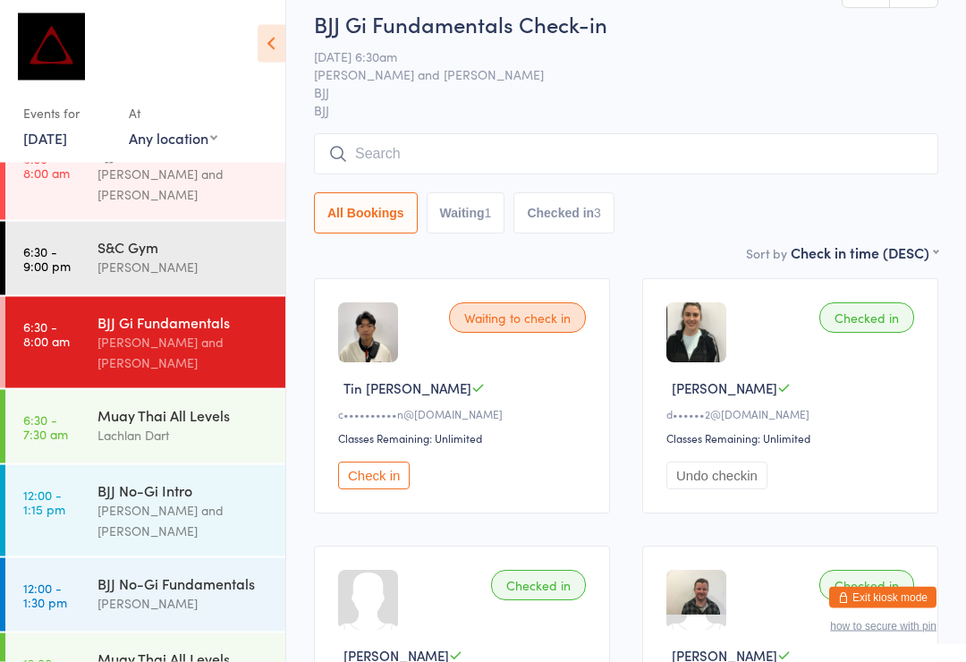
click at [413, 154] on input "search" at bounding box center [626, 154] width 624 height 41
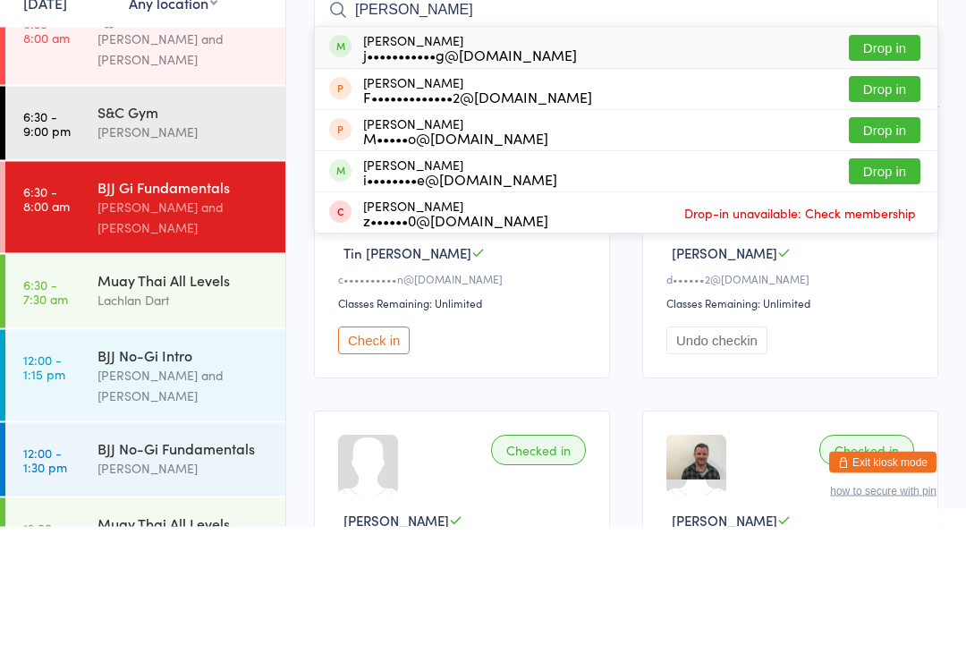
type input "[PERSON_NAME]"
click at [877, 171] on button "Drop in" at bounding box center [885, 184] width 72 height 26
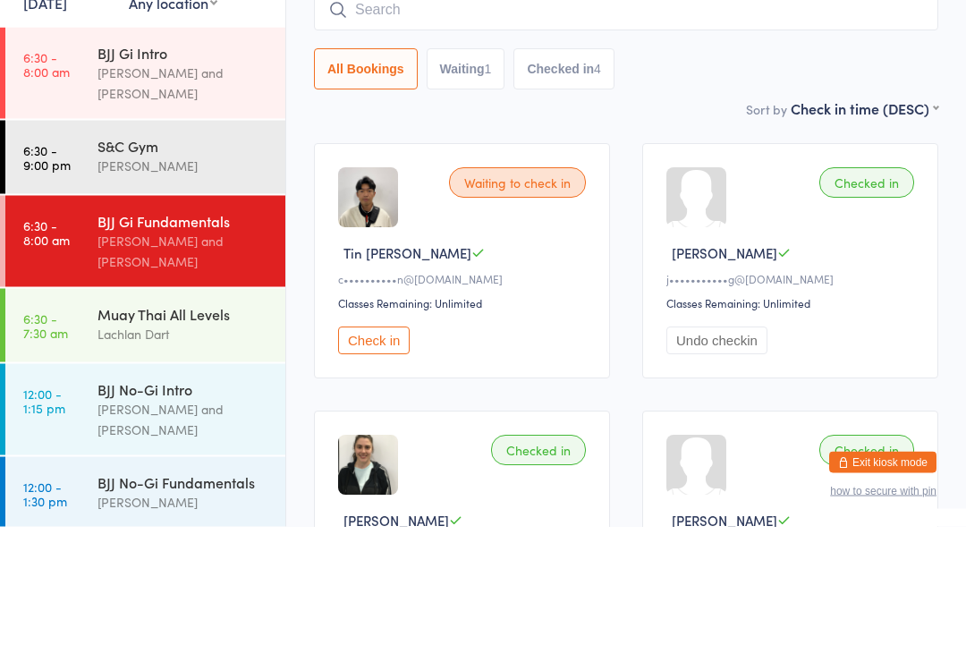
scroll to position [0, 0]
click at [467, 125] on input "search" at bounding box center [626, 145] width 624 height 41
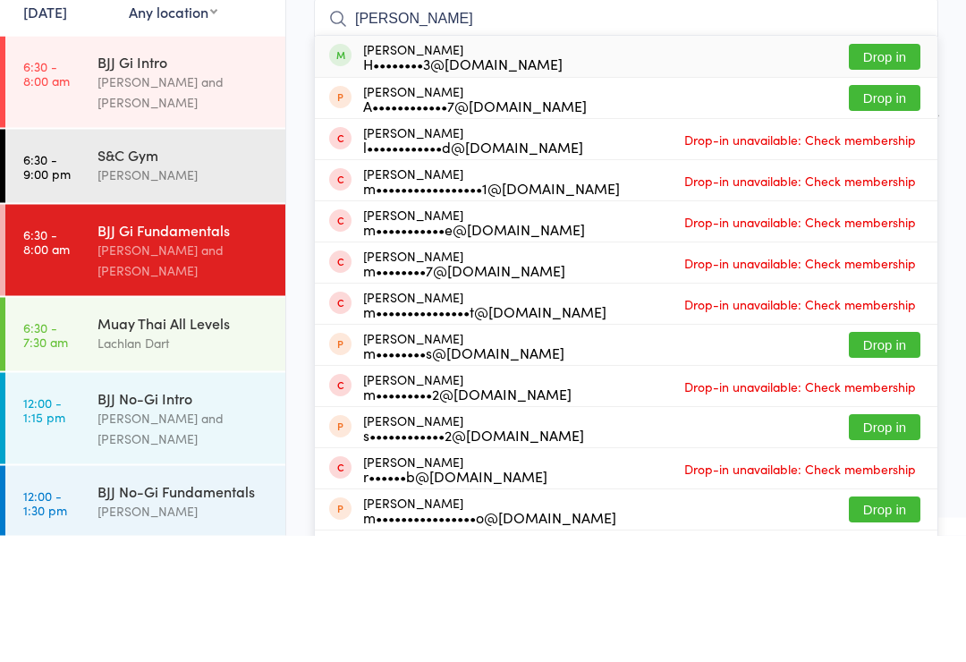
type input "[PERSON_NAME]"
click at [882, 171] on button "Drop in" at bounding box center [885, 184] width 72 height 26
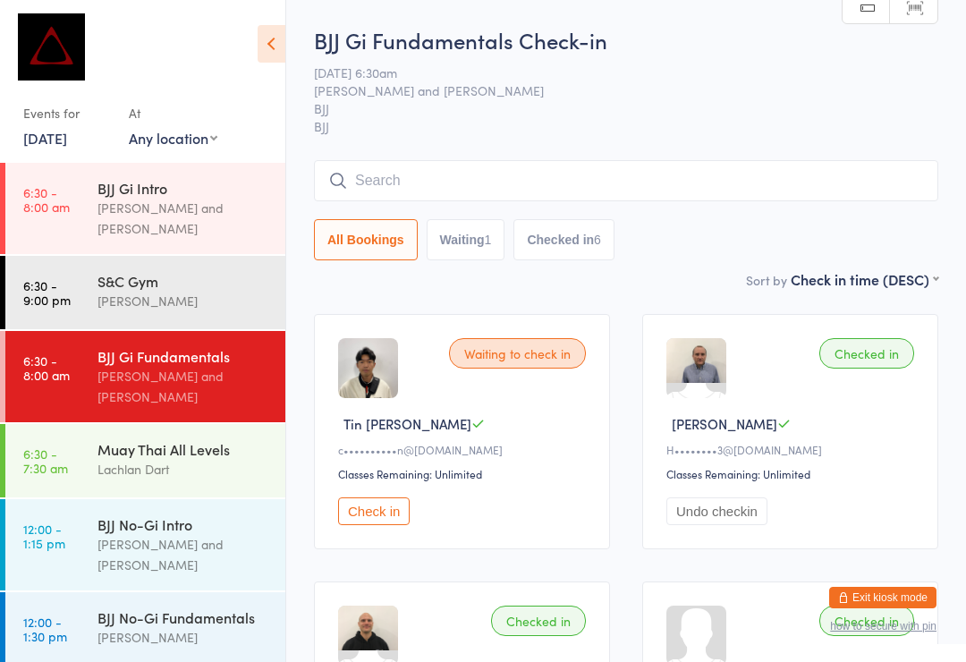
click at [506, 172] on input "search" at bounding box center [626, 180] width 624 height 41
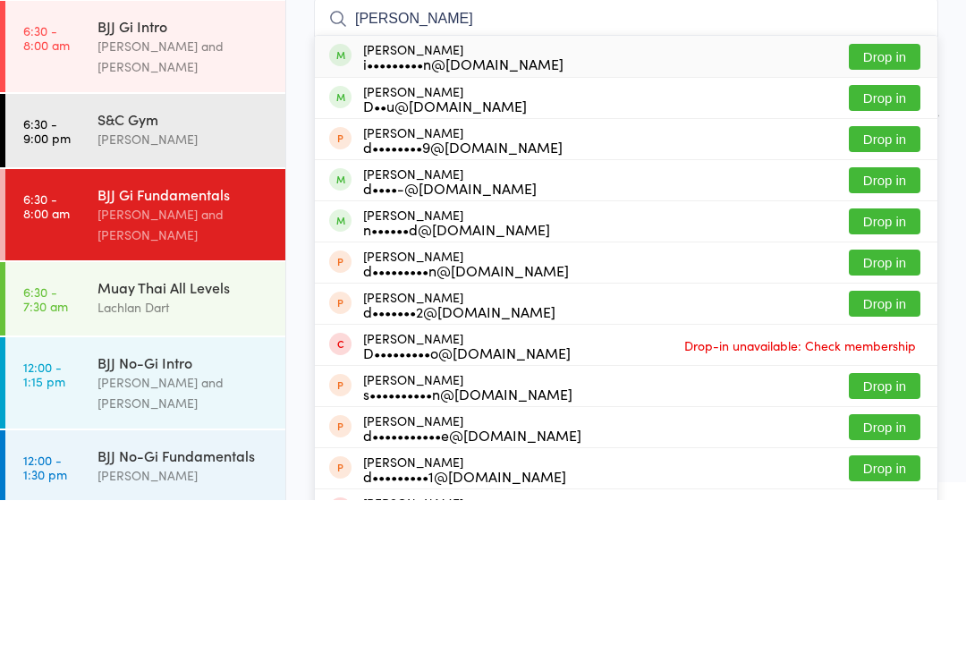
type input "[PERSON_NAME]"
click at [869, 206] on button "Drop in" at bounding box center [885, 219] width 72 height 26
